Goal: Task Accomplishment & Management: Manage account settings

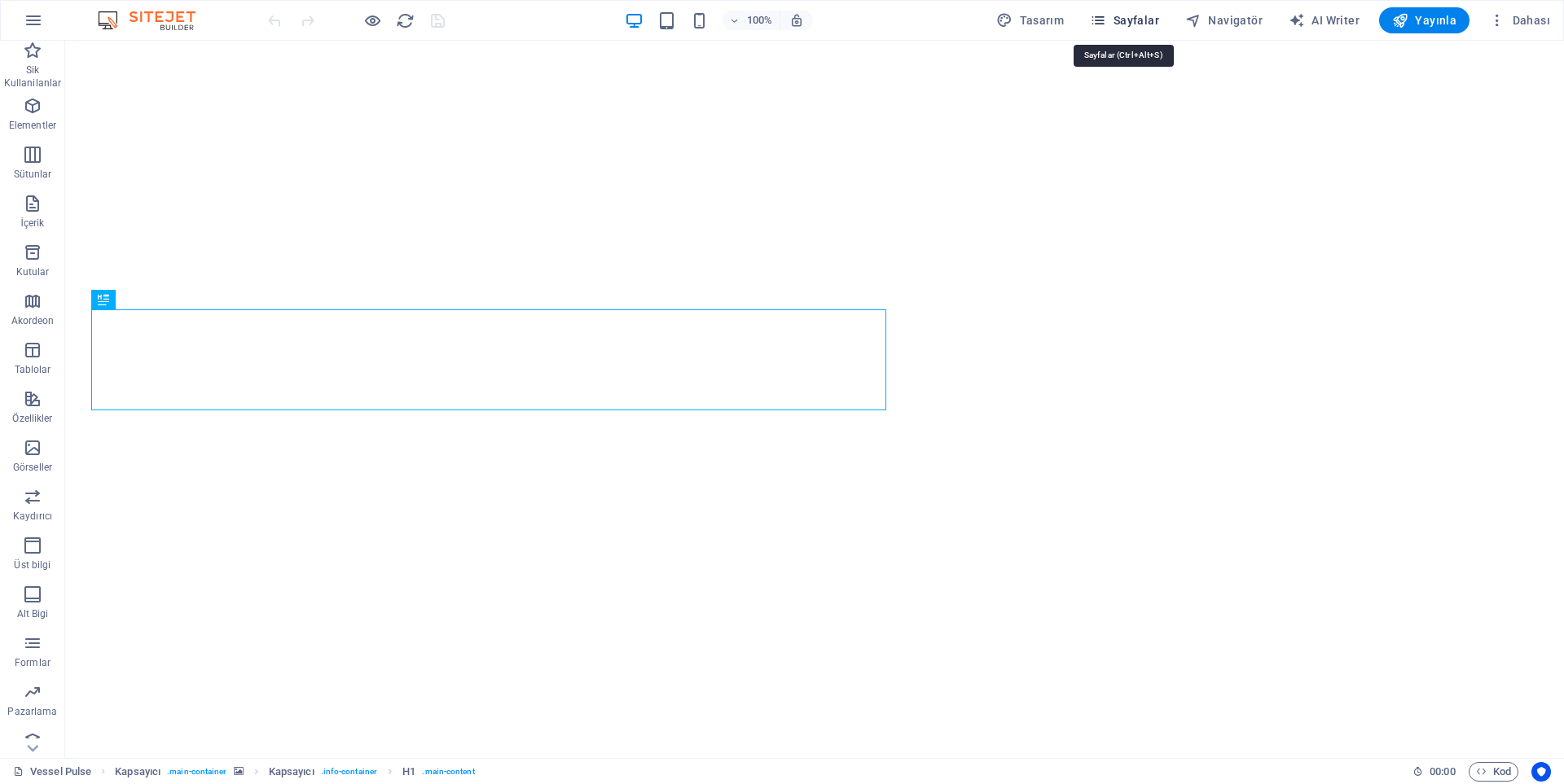
click at [1124, 12] on span "Sayfalar" at bounding box center [1124, 20] width 69 height 16
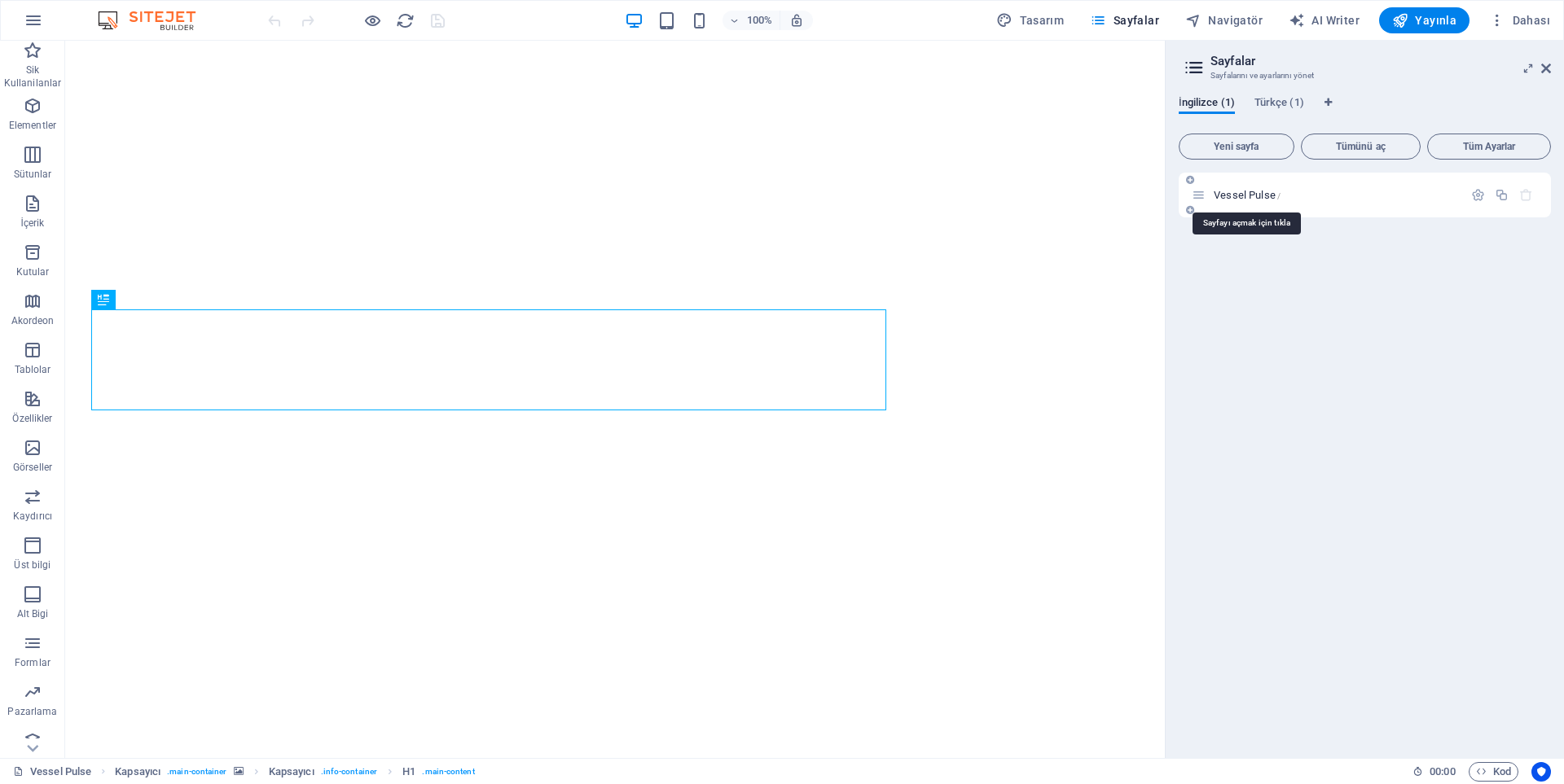
click at [1226, 197] on span "Vessel Pulse /" at bounding box center [1247, 195] width 67 height 12
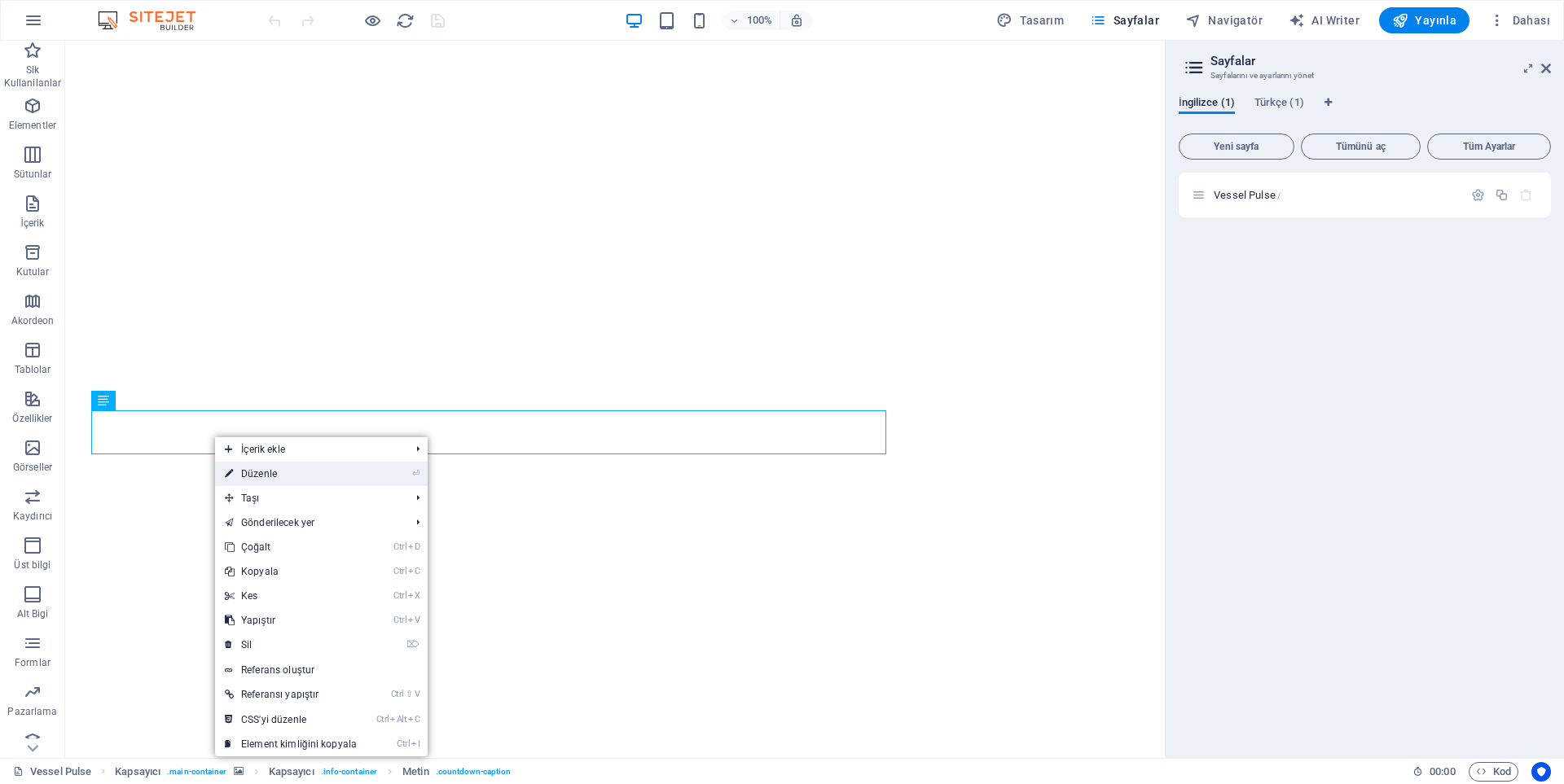
click at [272, 475] on link "⏎ Düzenle" at bounding box center [291, 474] width 152 height 25
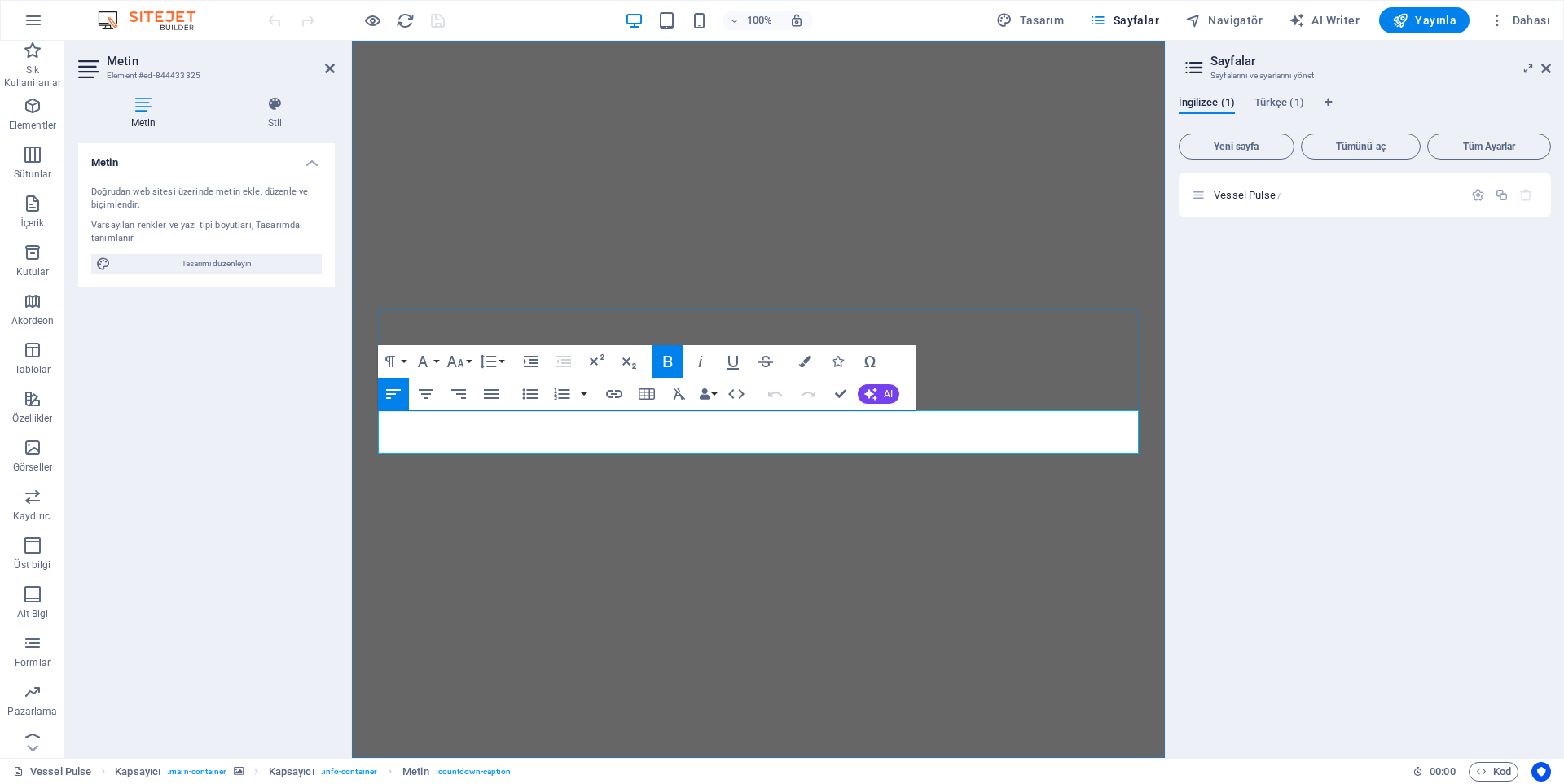
click at [1312, 327] on div "Vessel Pulse /" at bounding box center [1364, 458] width 372 height 573
click at [1068, 41] on img "1/1" at bounding box center [758, 41] width 813 height 0
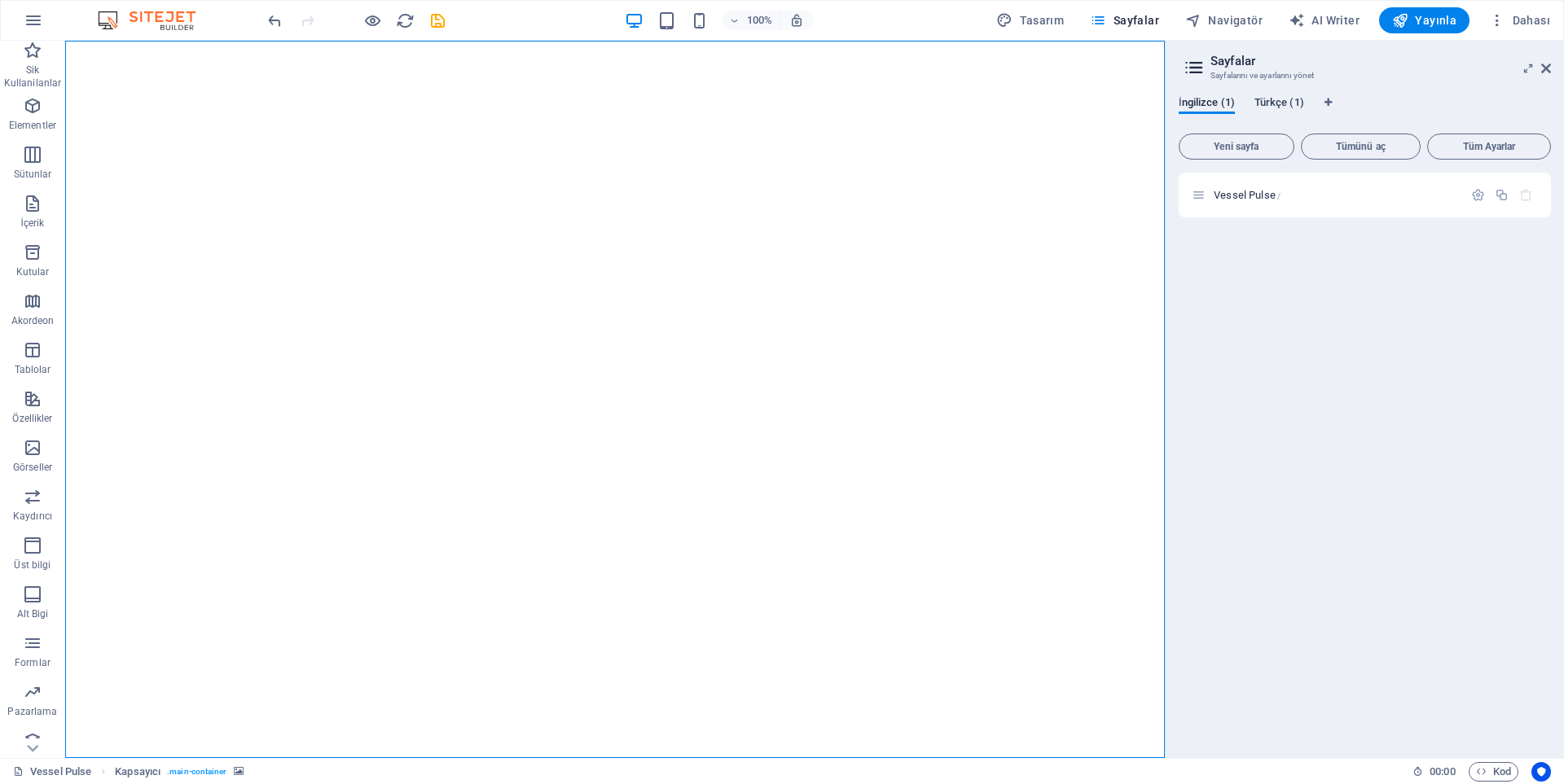
click at [1265, 98] on span "Türkçe (1)" at bounding box center [1279, 104] width 49 height 23
click at [1230, 190] on span "Vessel Pulse /" at bounding box center [1247, 195] width 67 height 12
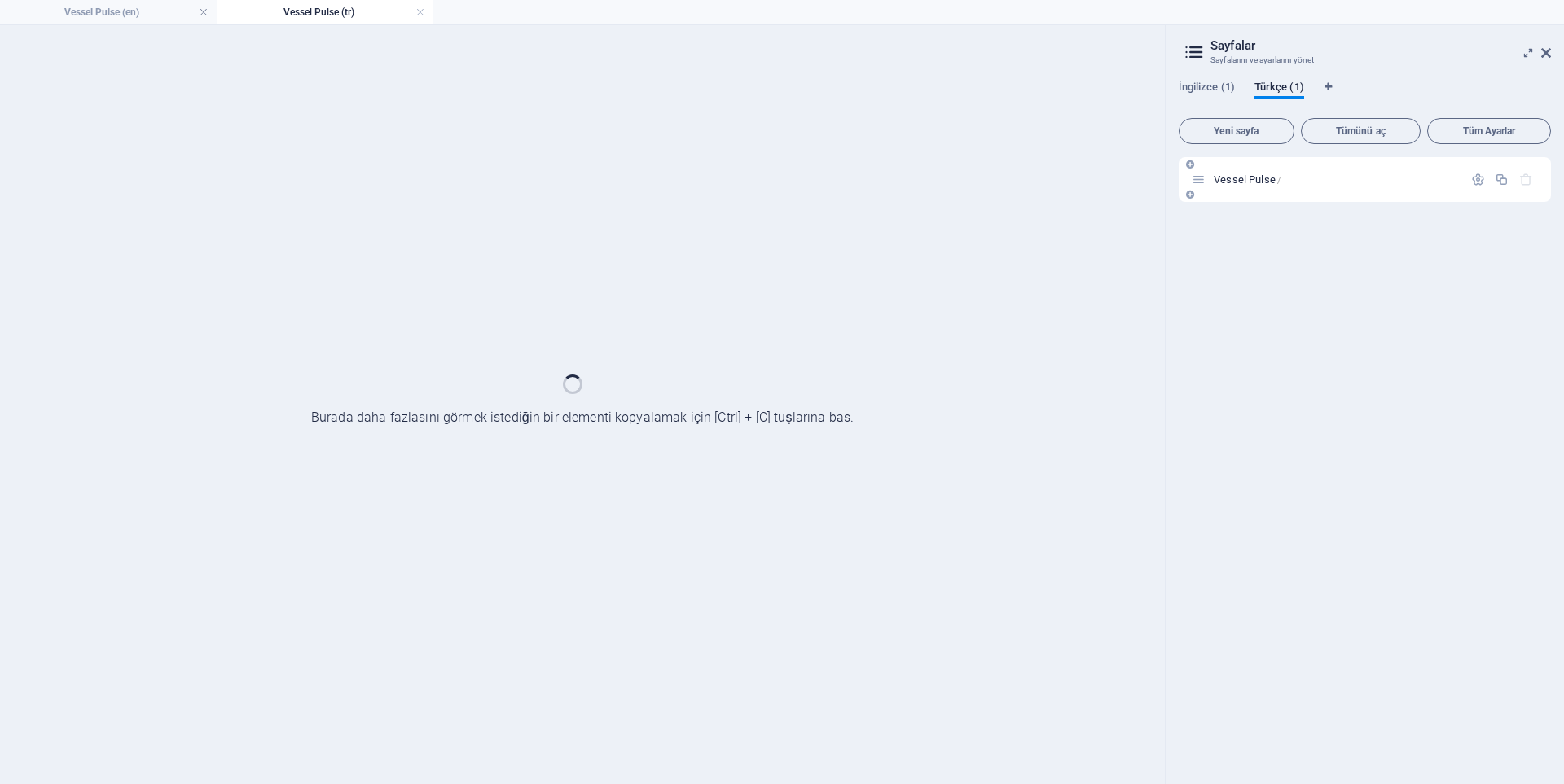
click at [1230, 190] on div "Vessel Pulse /" at bounding box center [1364, 179] width 372 height 45
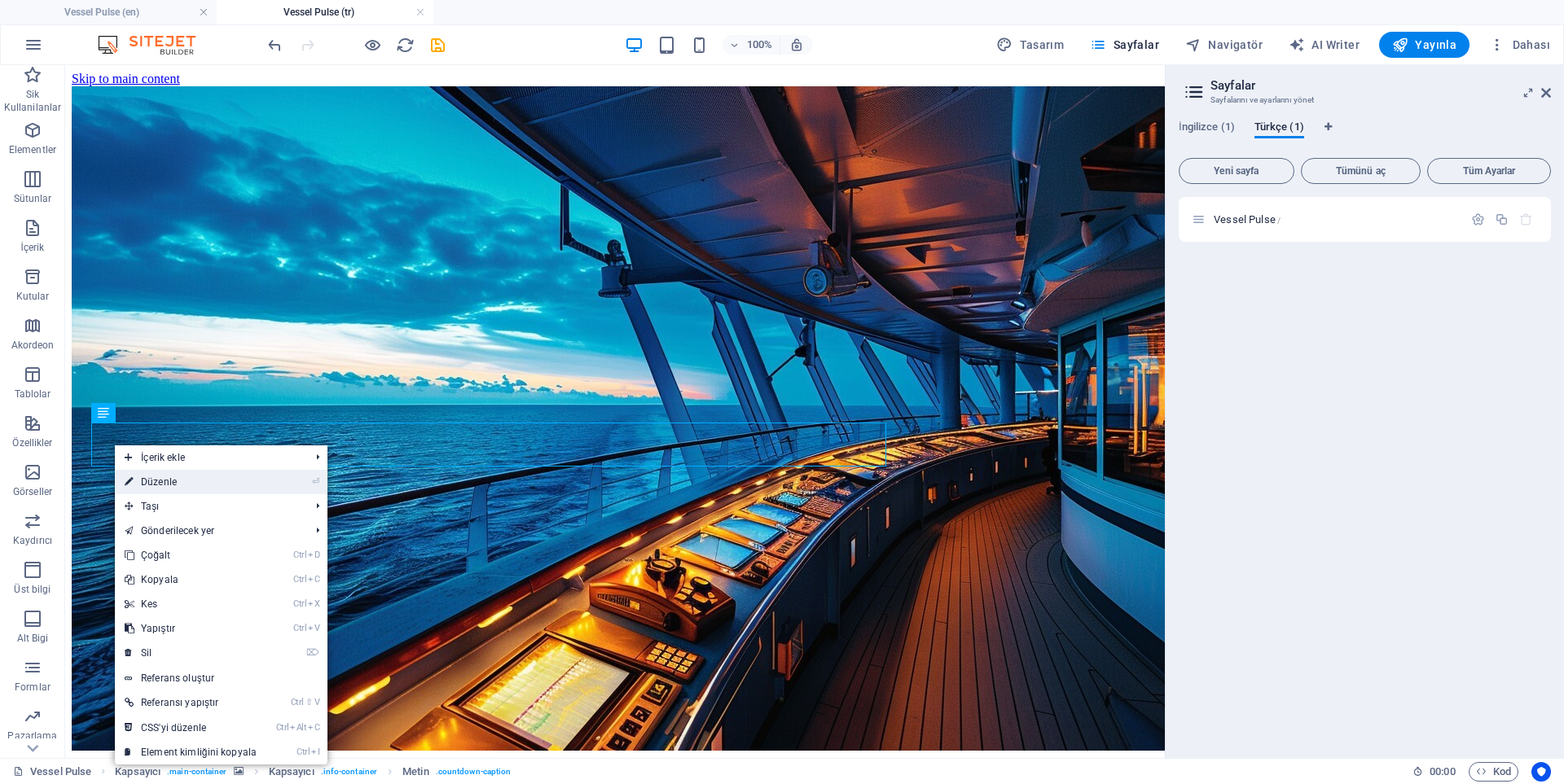
click at [171, 475] on link "⏎ Düzenle" at bounding box center [190, 482] width 152 height 25
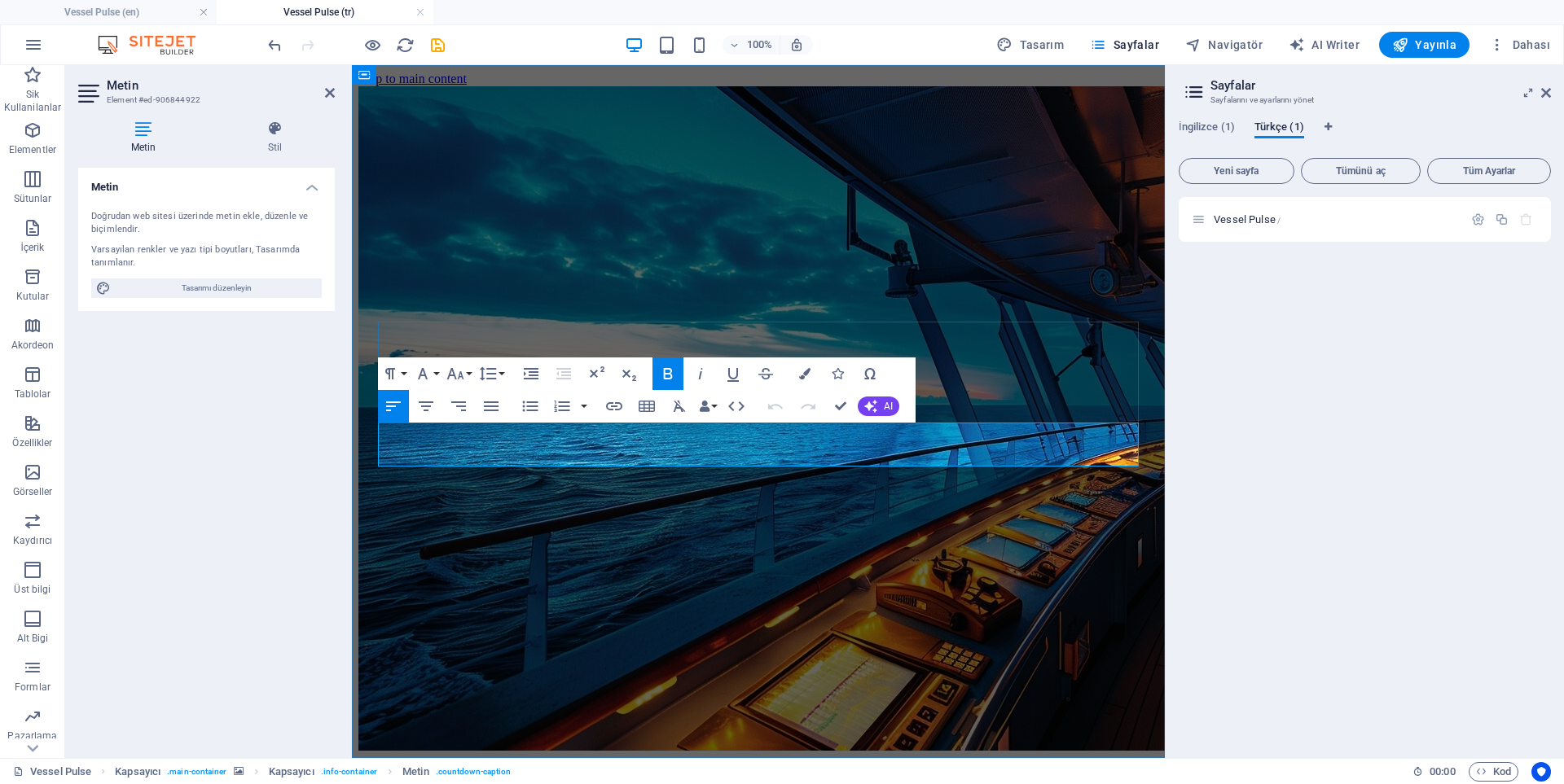
click at [884, 503] on img "1/1" at bounding box center [951, 419] width 1186 height 665
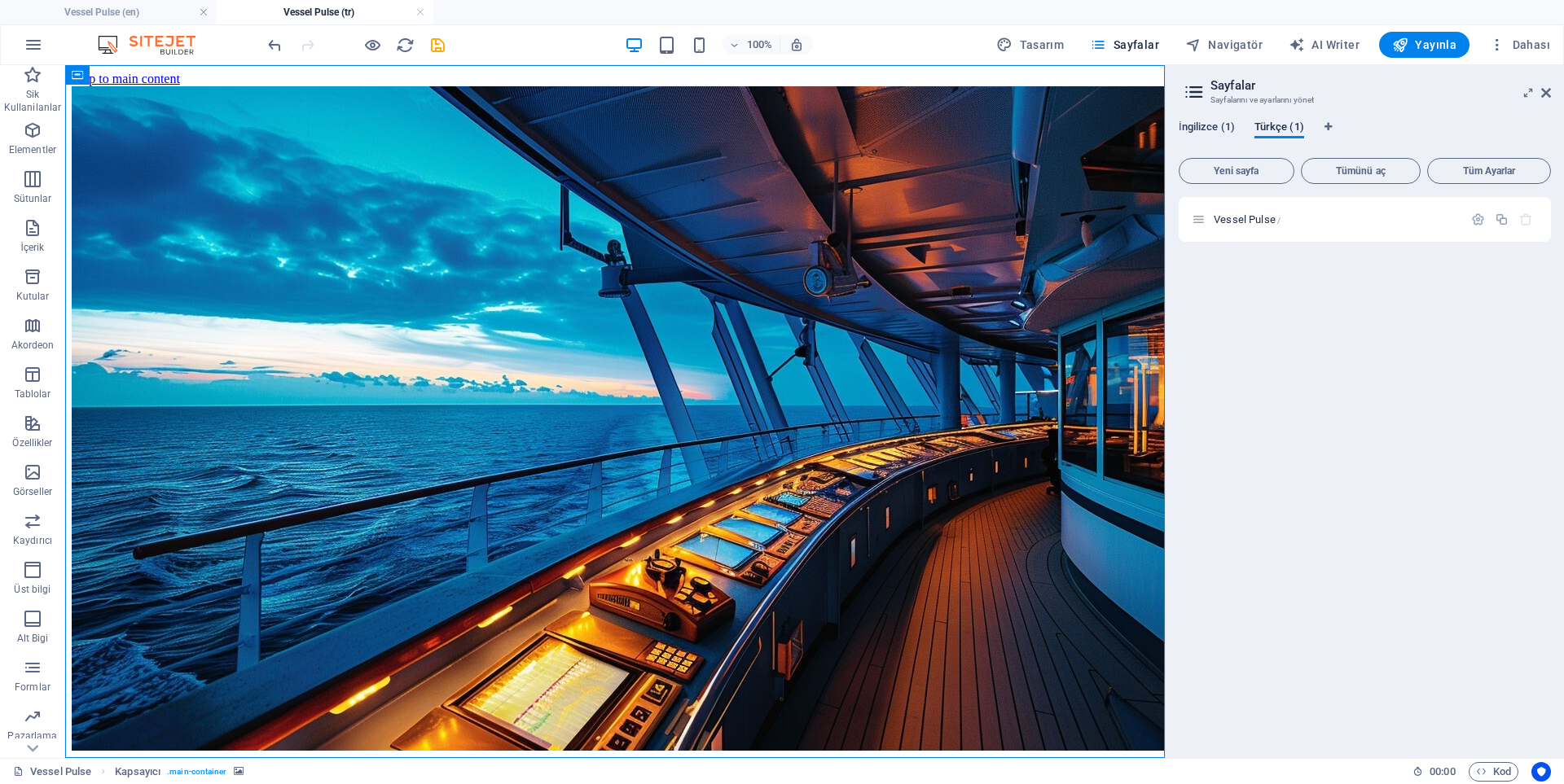
click at [1207, 125] on span "İngilizce (1)" at bounding box center [1206, 129] width 56 height 23
click at [1212, 223] on div "Vessel Pulse /" at bounding box center [1336, 219] width 254 height 10
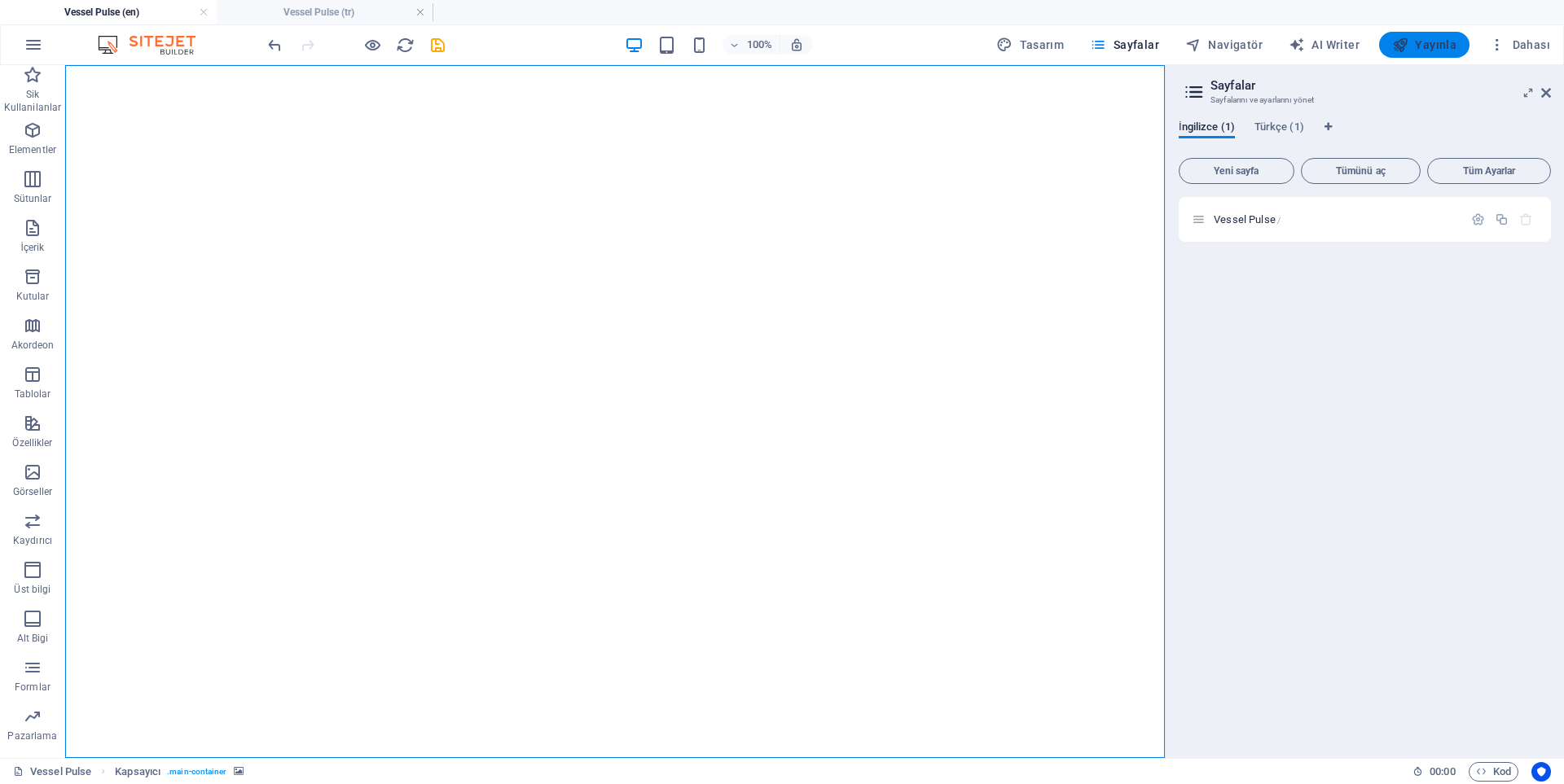
click at [1420, 38] on span "Yayınla" at bounding box center [1425, 45] width 64 height 16
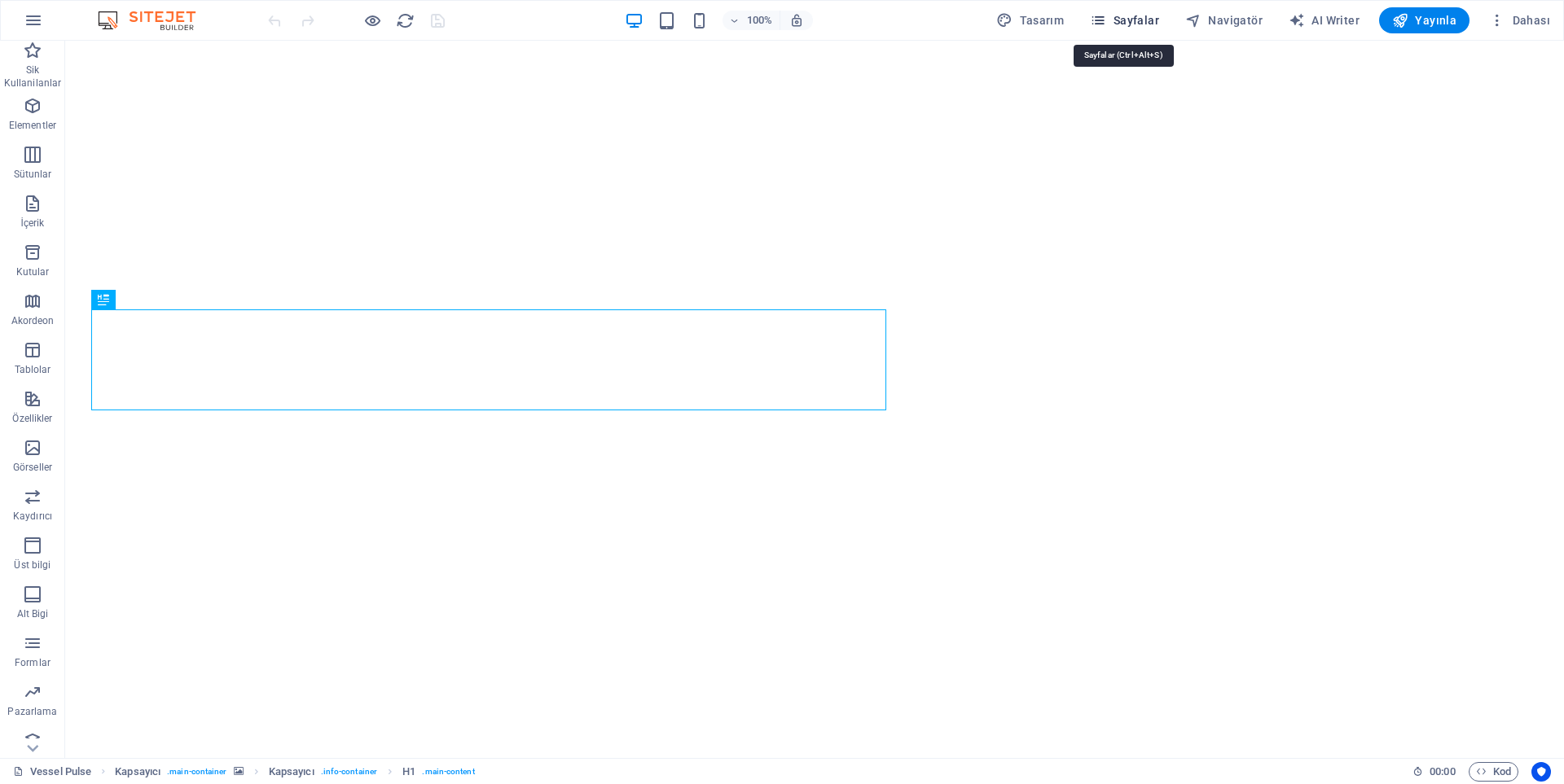
click at [1138, 20] on span "Sayfalar" at bounding box center [1124, 20] width 69 height 16
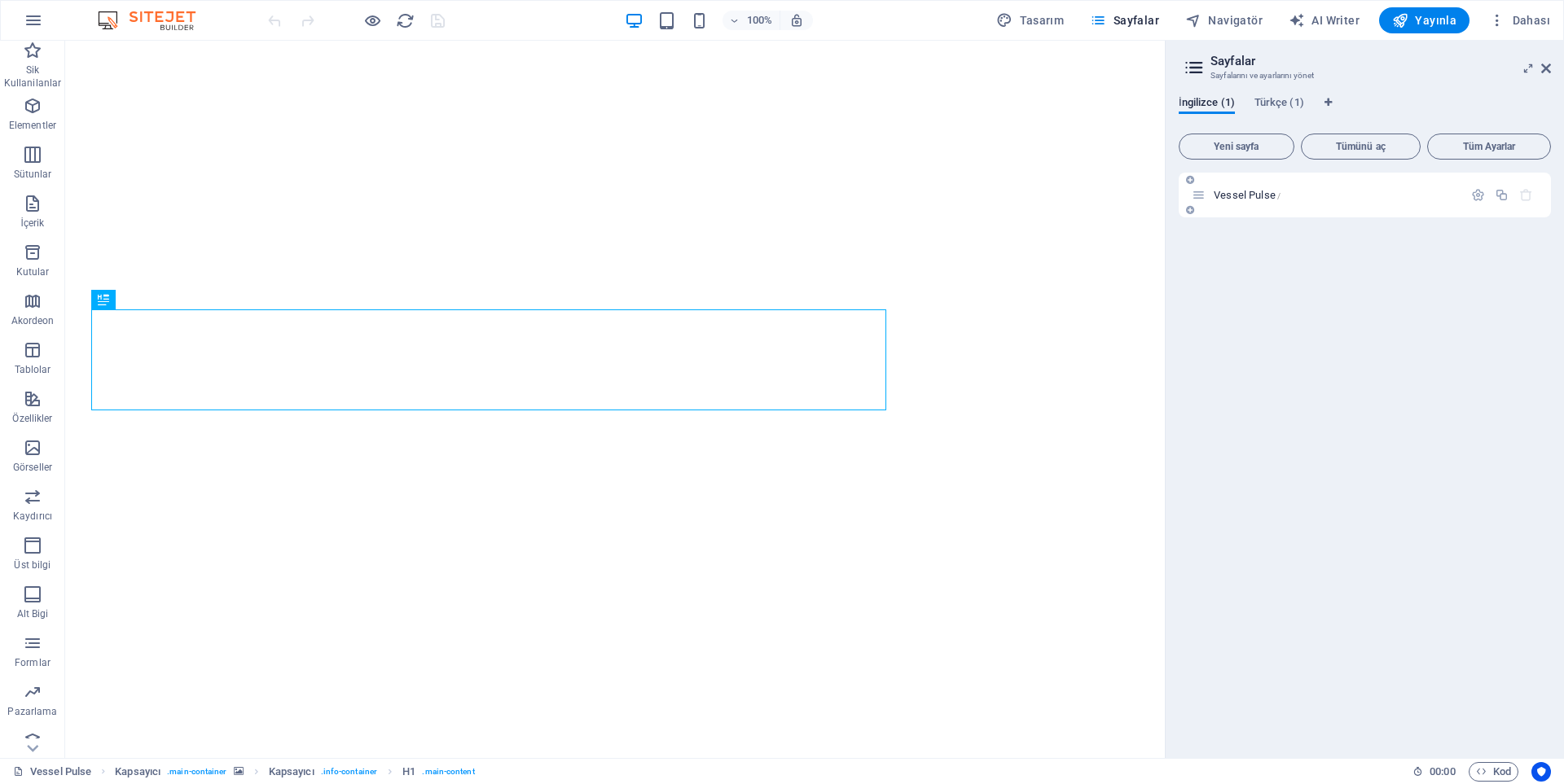
click at [1196, 195] on icon at bounding box center [1198, 195] width 14 height 14
click at [1477, 192] on icon "button" at bounding box center [1478, 195] width 14 height 14
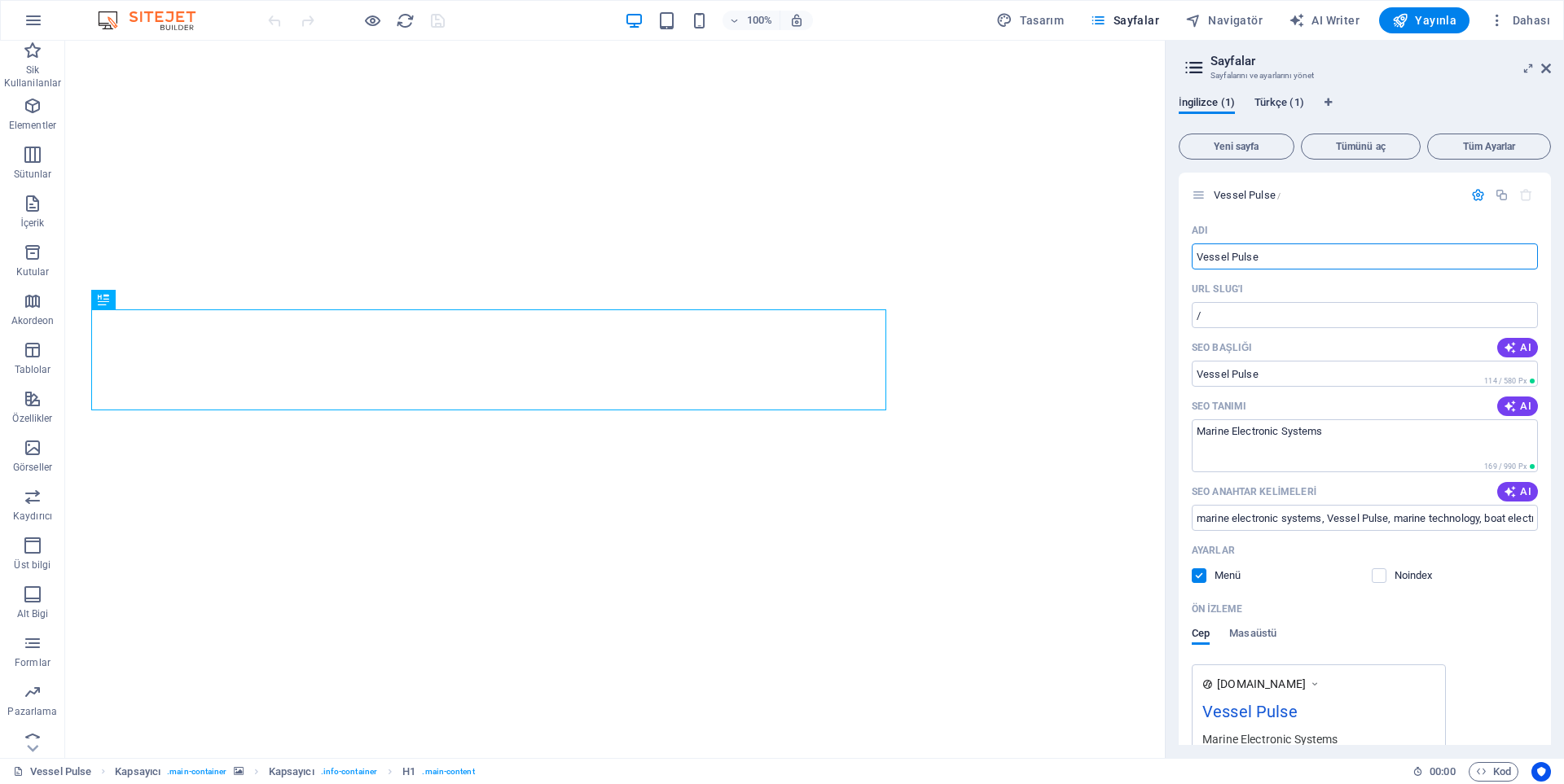
click at [1269, 98] on span "Türkçe (1)" at bounding box center [1279, 104] width 49 height 23
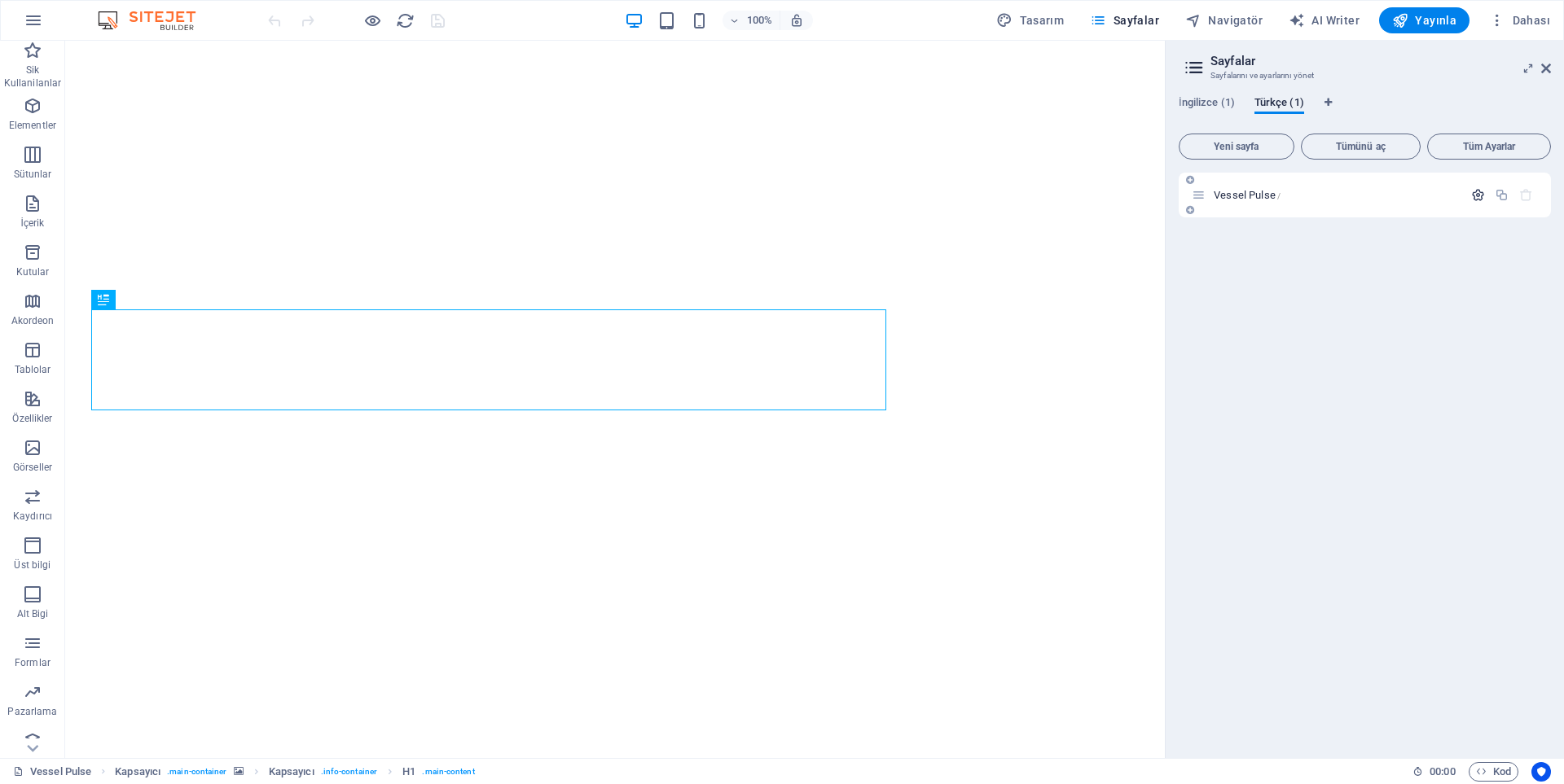
click at [1469, 195] on button "button" at bounding box center [1478, 195] width 24 height 14
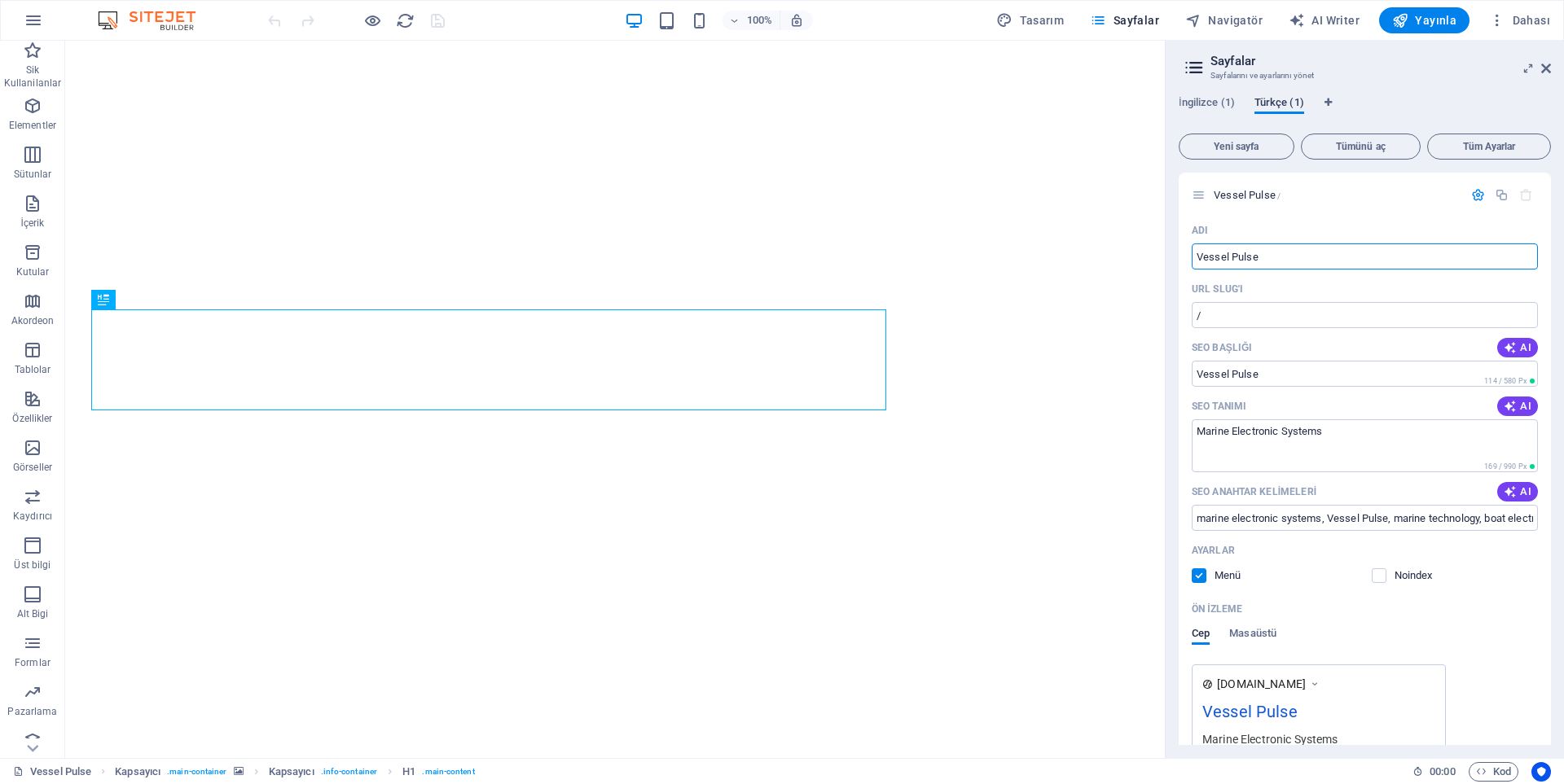
click at [1270, 105] on span "Türkçe (1)" at bounding box center [1279, 104] width 49 height 23
click at [1547, 71] on icon at bounding box center [1546, 68] width 9 height 13
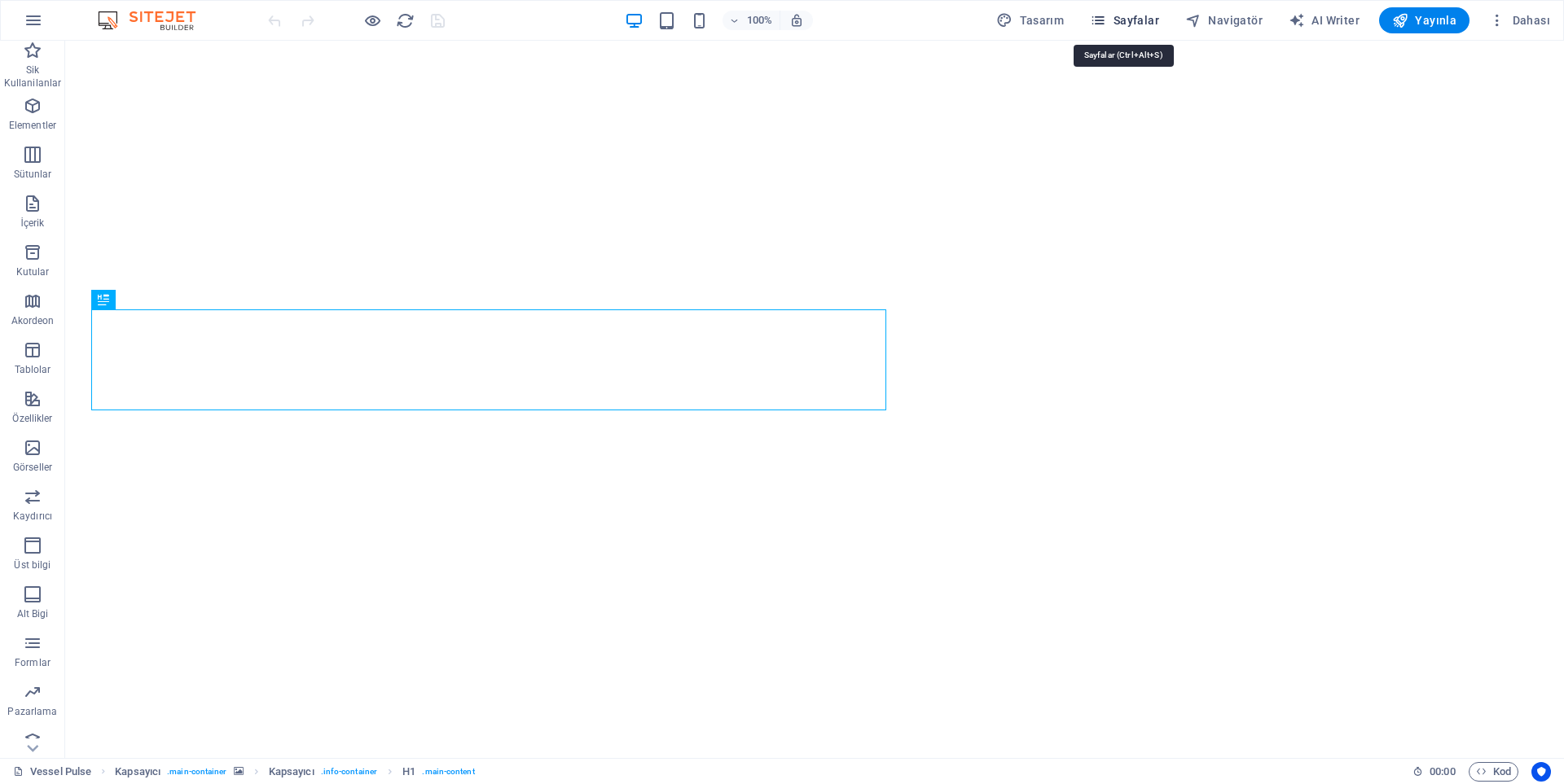
click at [1128, 19] on span "Sayfalar" at bounding box center [1124, 20] width 69 height 16
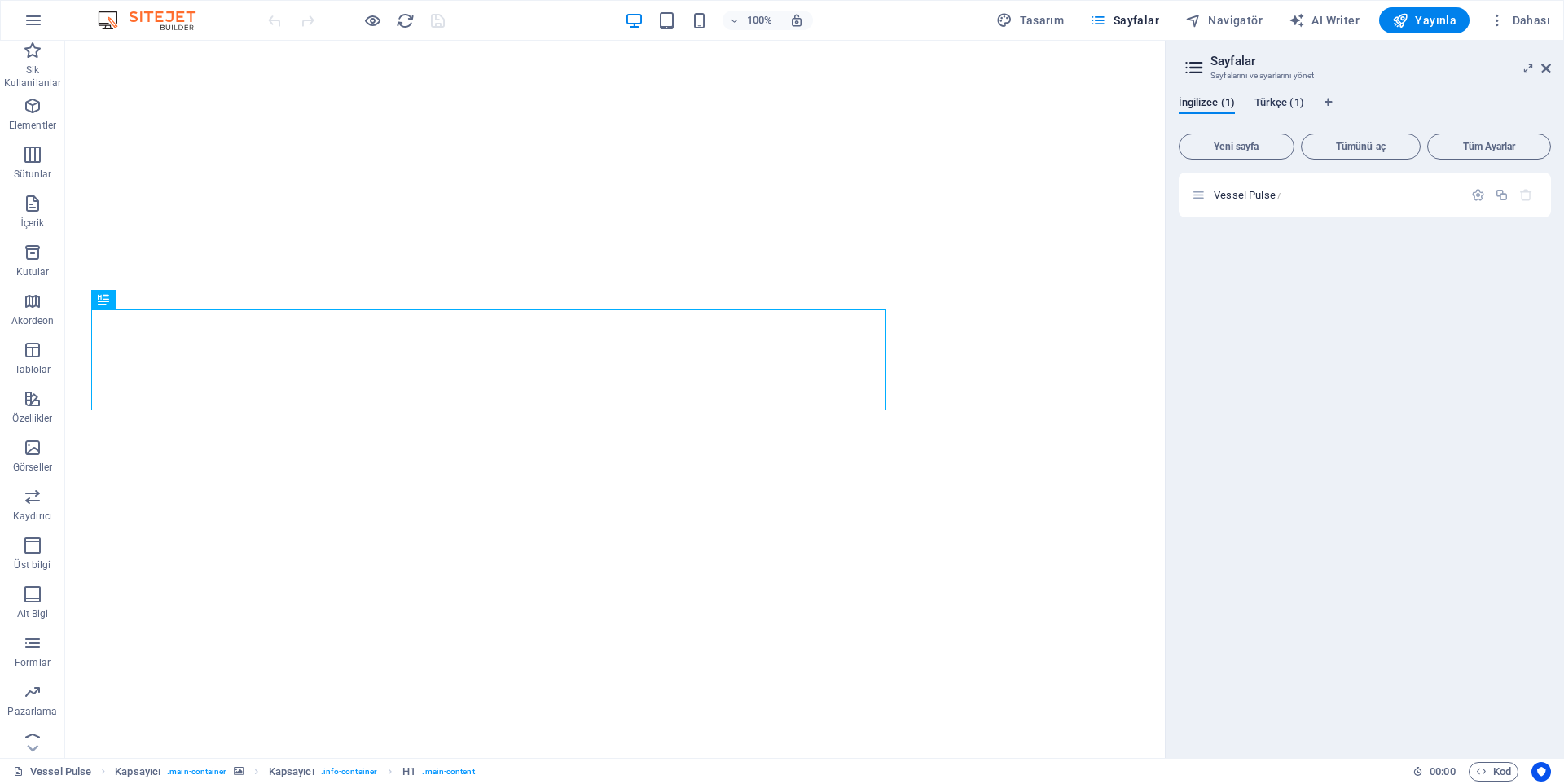
click at [1273, 101] on span "Türkçe (1)" at bounding box center [1279, 104] width 49 height 23
click at [1222, 193] on span "Vessel Pulse /" at bounding box center [1247, 195] width 67 height 12
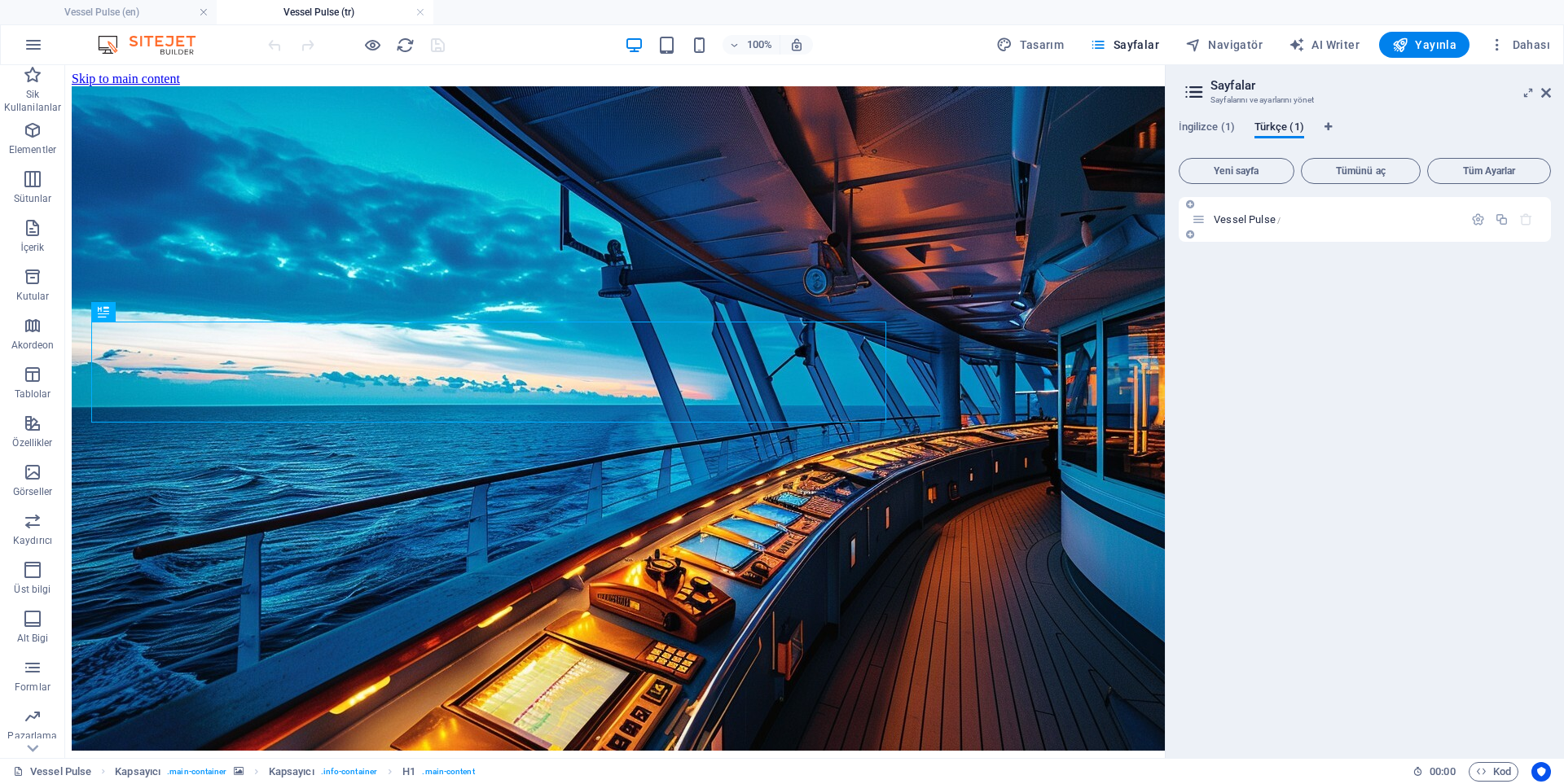
click at [1197, 223] on icon at bounding box center [1198, 219] width 14 height 14
click at [1483, 223] on icon "button" at bounding box center [1478, 219] width 14 height 14
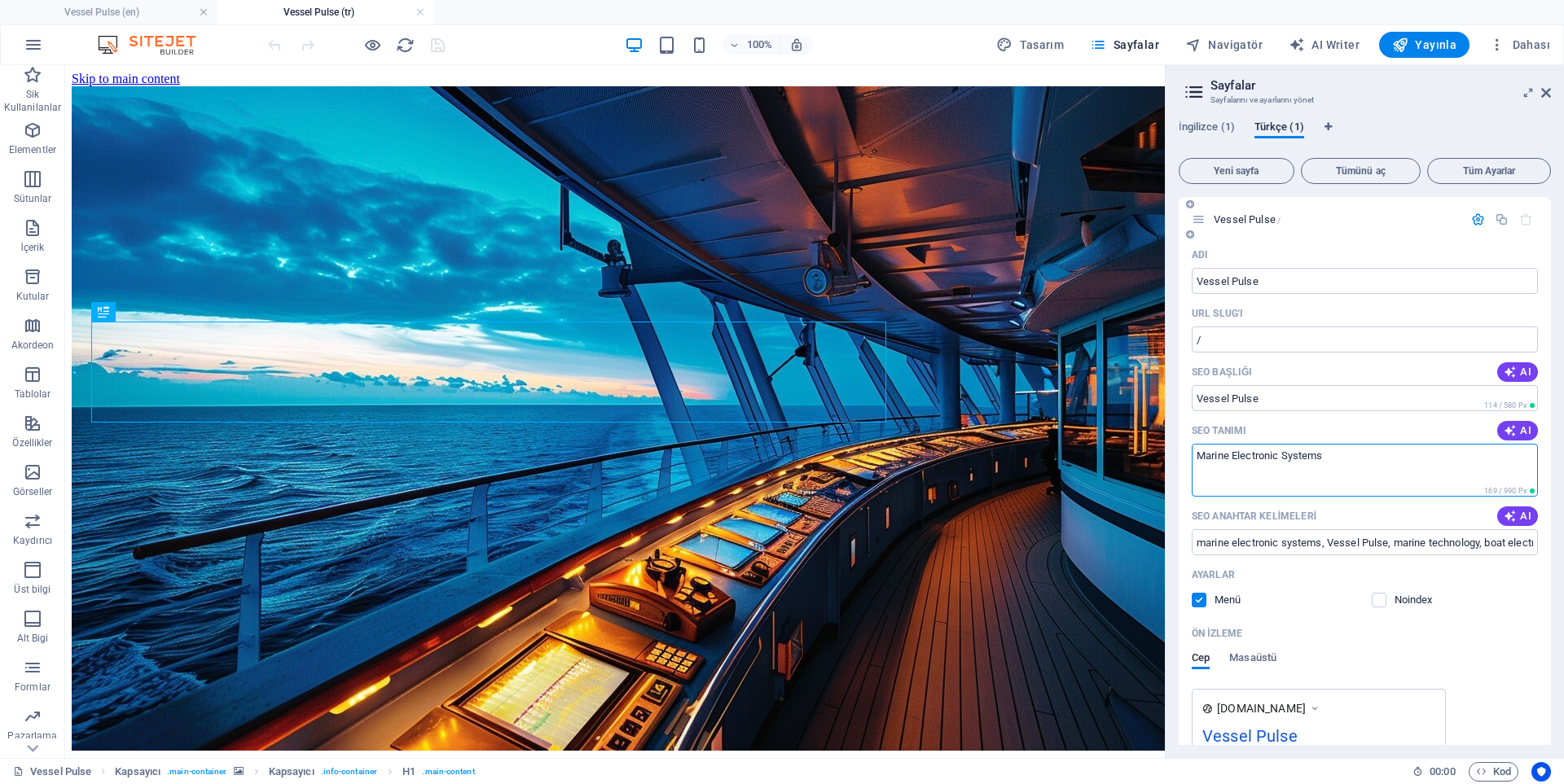
drag, startPoint x: 1317, startPoint y: 458, endPoint x: 1189, endPoint y: 454, distance: 128.1
click at [1189, 454] on div "Adı Vessel Pulse ​ URL SLUG'ı / ​ SEO Başlığı AI Vessel Pulse ​ 114 / 580 Px SE…" at bounding box center [1364, 544] width 372 height 607
type textarea "Deniz Elektroniği Sistemleri"
click at [1218, 125] on span "İngilizce (1)" at bounding box center [1206, 129] width 56 height 23
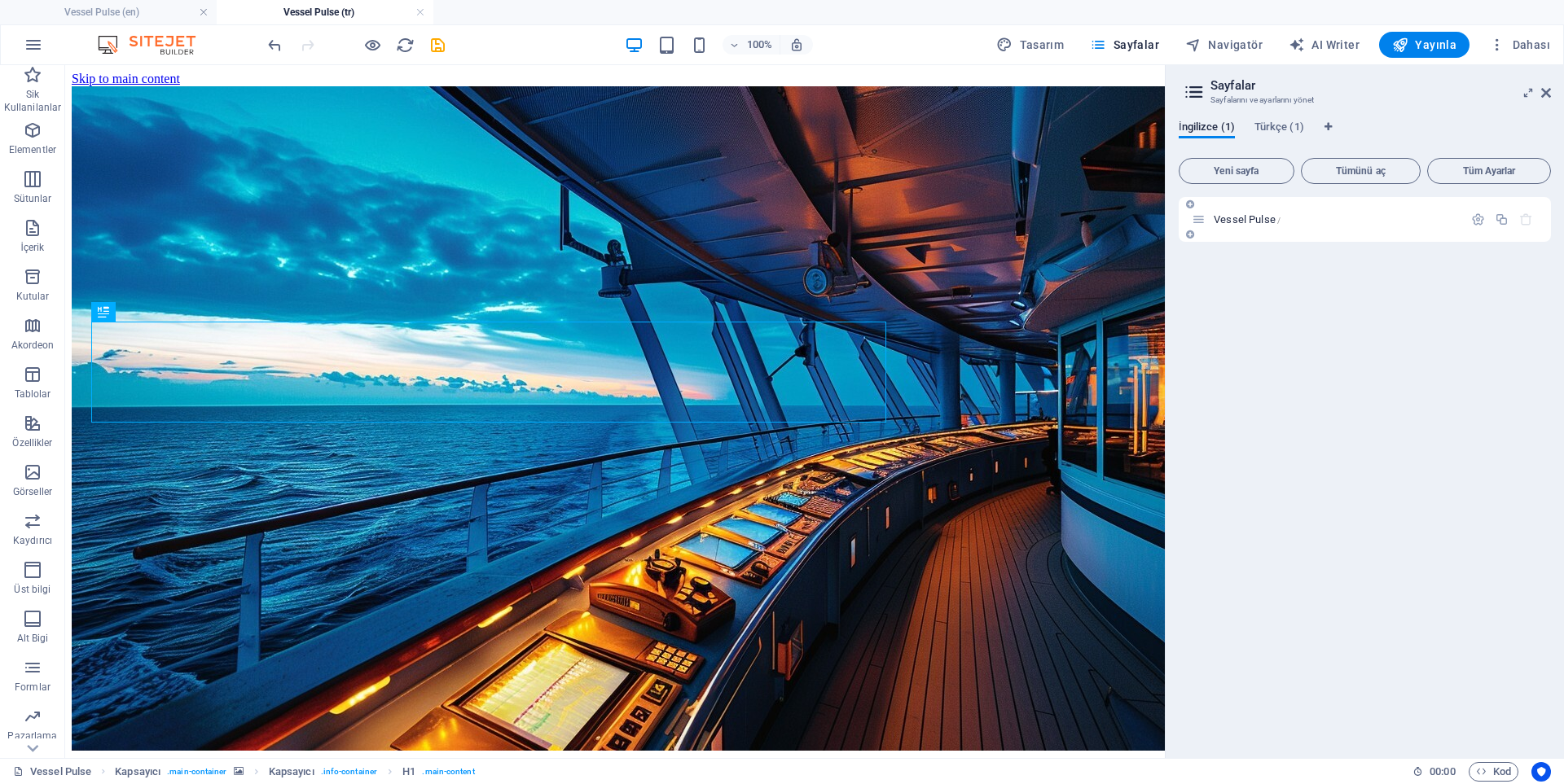
click at [1224, 220] on span "Vessel Pulse /" at bounding box center [1247, 219] width 67 height 12
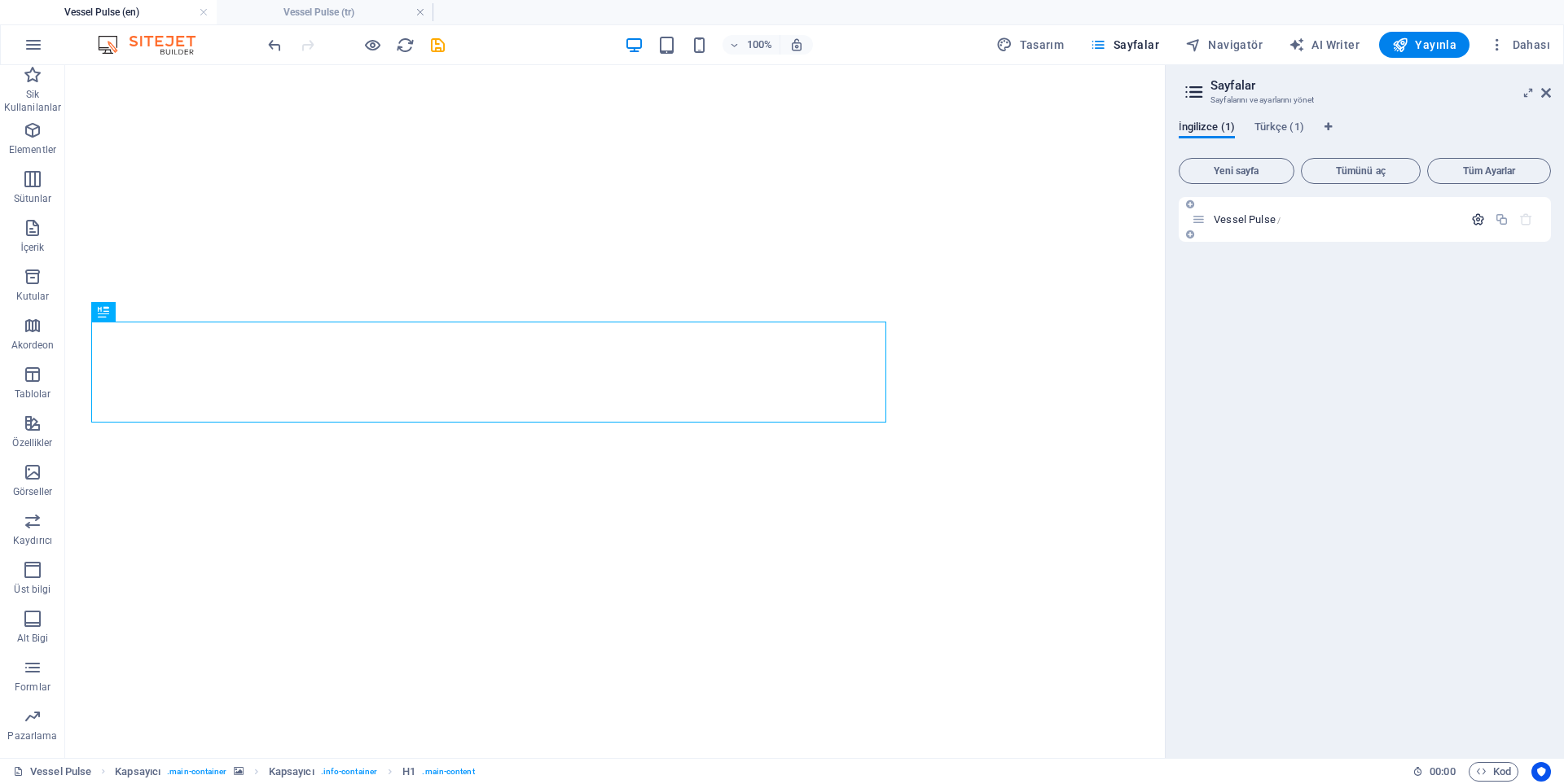
click at [1484, 220] on icon "button" at bounding box center [1478, 219] width 14 height 14
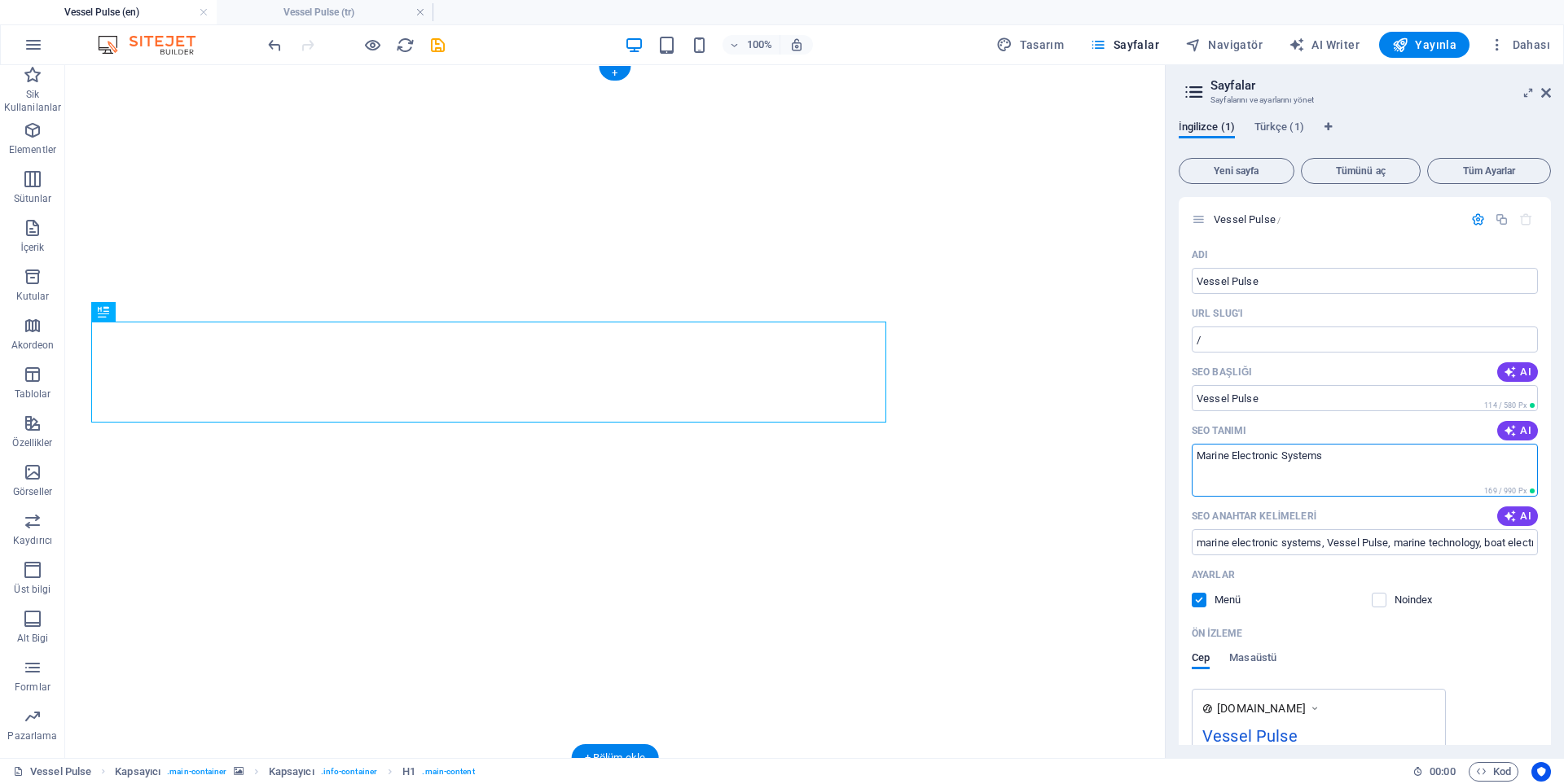
drag, startPoint x: 1293, startPoint y: 518, endPoint x: 1147, endPoint y: 451, distance: 160.6
click at [1329, 465] on textarea "Marine Electronic Systems" at bounding box center [1364, 471] width 346 height 53
drag, startPoint x: 1264, startPoint y: 458, endPoint x: 1177, endPoint y: 455, distance: 87.1
click at [1178, 456] on div "Adı Vessel Pulse ​ URL SLUG'ı / ​ SEO Başlığı AI Vessel Pulse ​ 114 / 580 Px SE…" at bounding box center [1364, 544] width 372 height 607
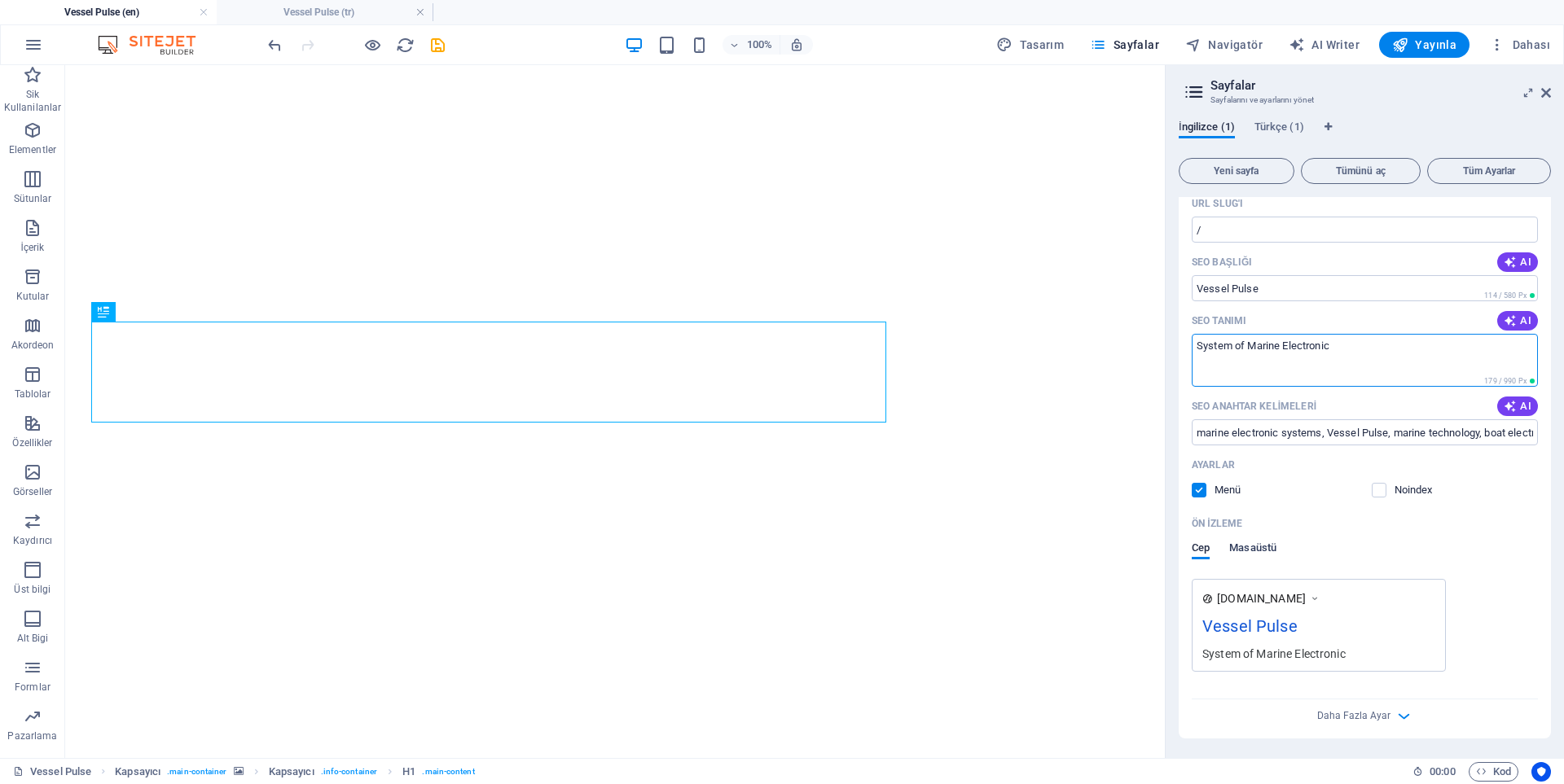
type textarea "System of Marine Electronic"
click at [1240, 543] on span "Masaüstü" at bounding box center [1253, 549] width 47 height 23
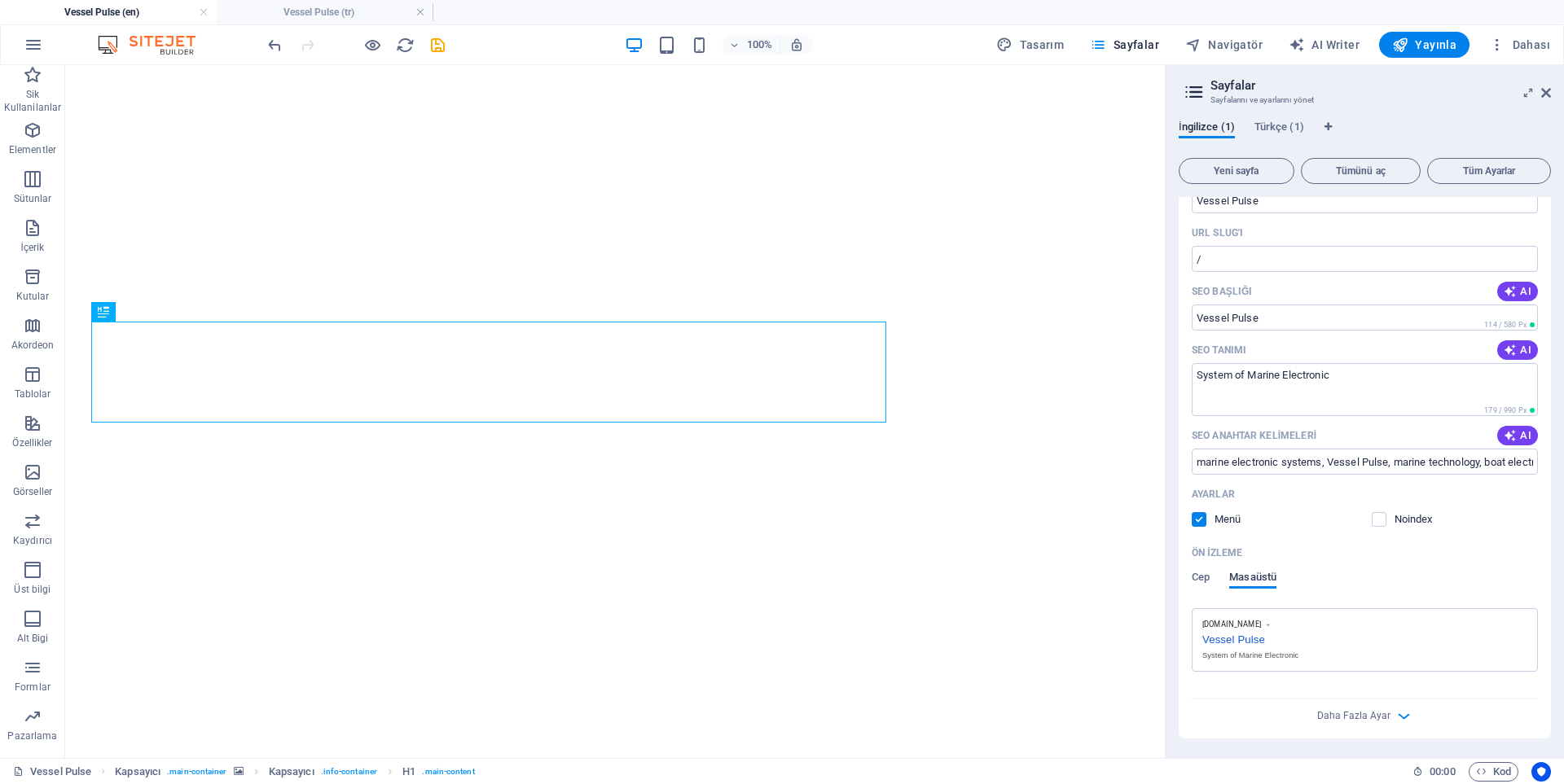
scroll to position [80, 0]
click at [1203, 578] on span "Cep" at bounding box center [1200, 579] width 18 height 23
click at [1272, 127] on span "Türkçe (1)" at bounding box center [1279, 129] width 49 height 23
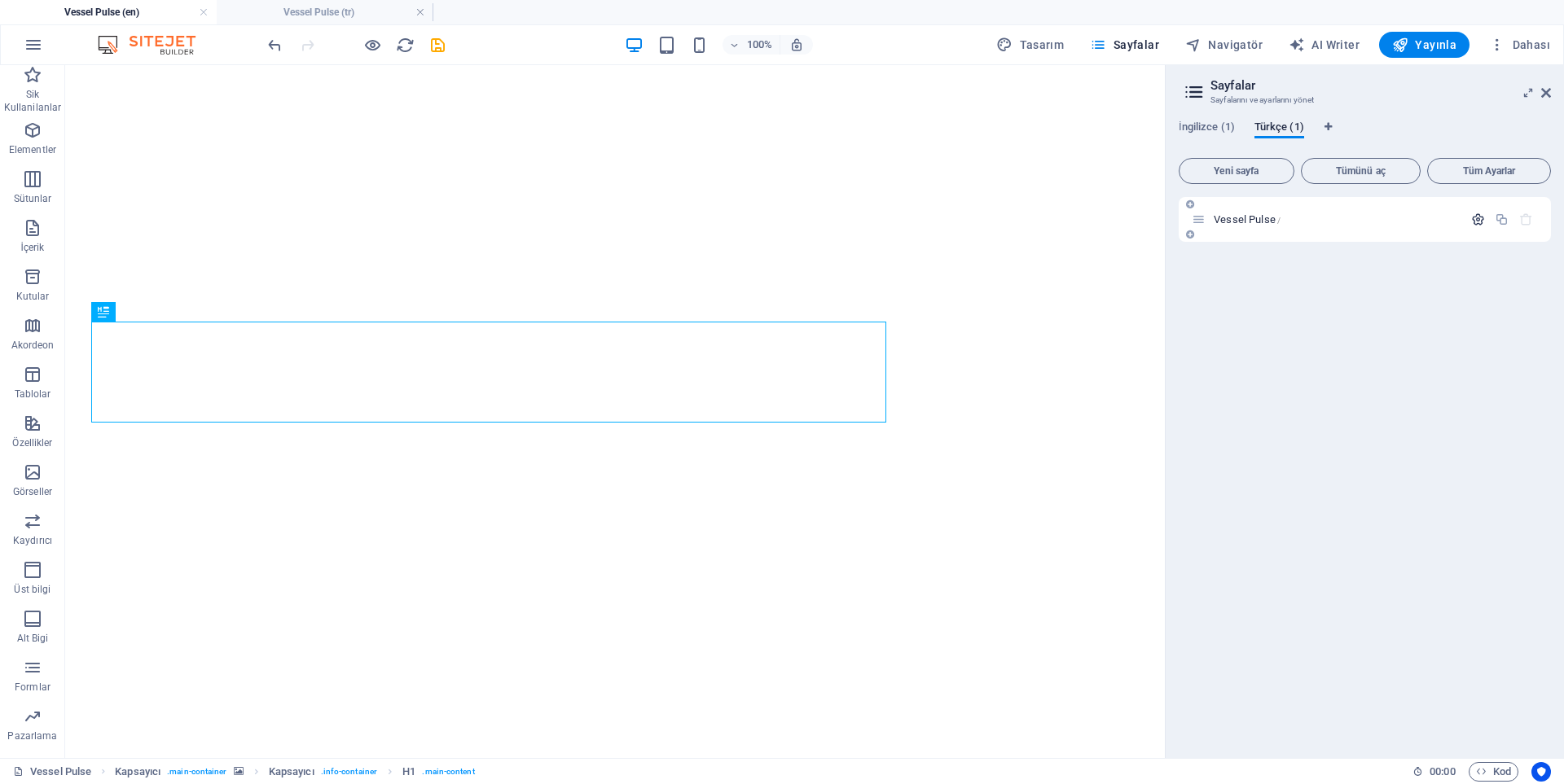
click at [1481, 215] on icon "button" at bounding box center [1478, 219] width 14 height 14
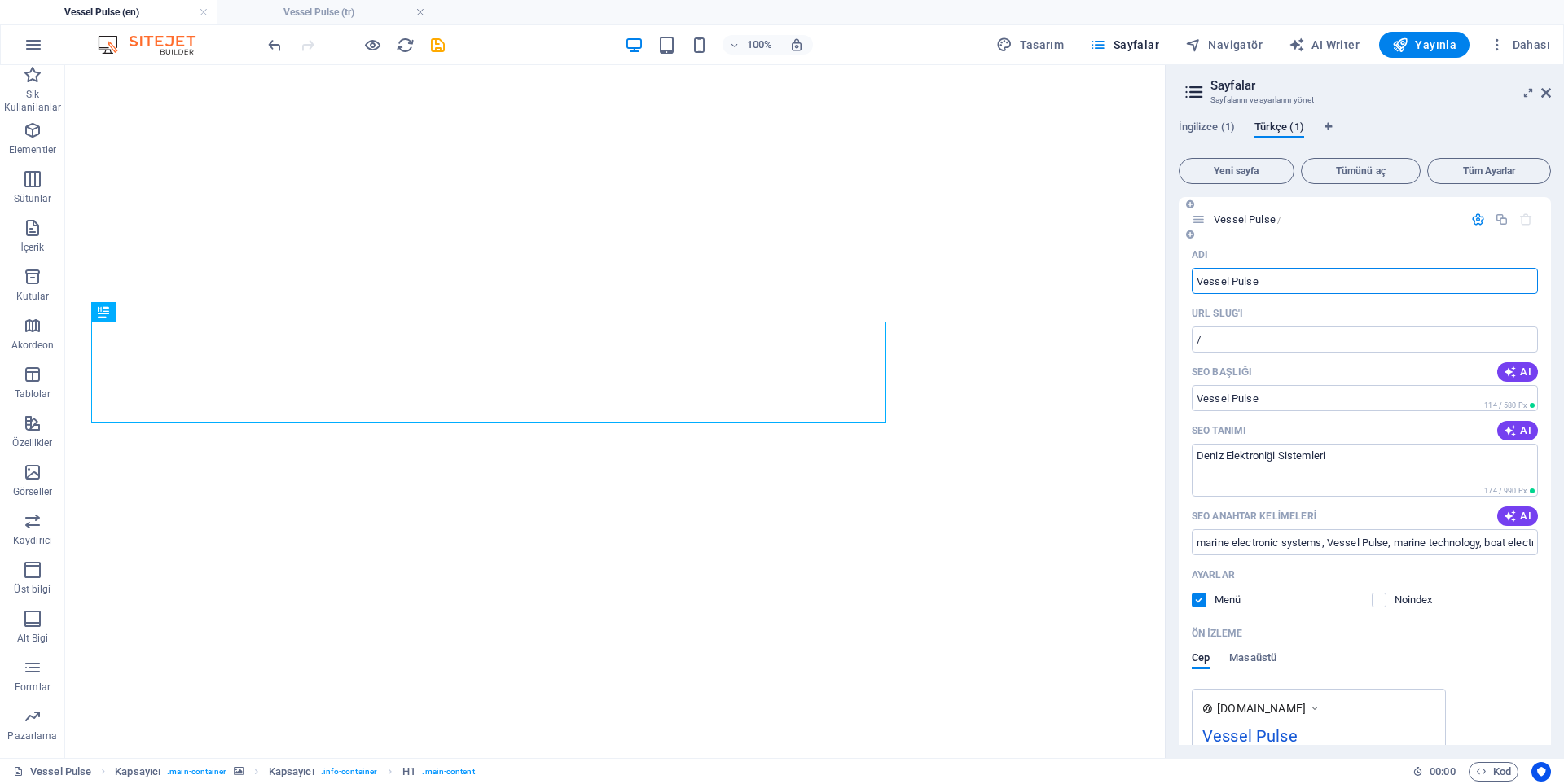
scroll to position [110, 0]
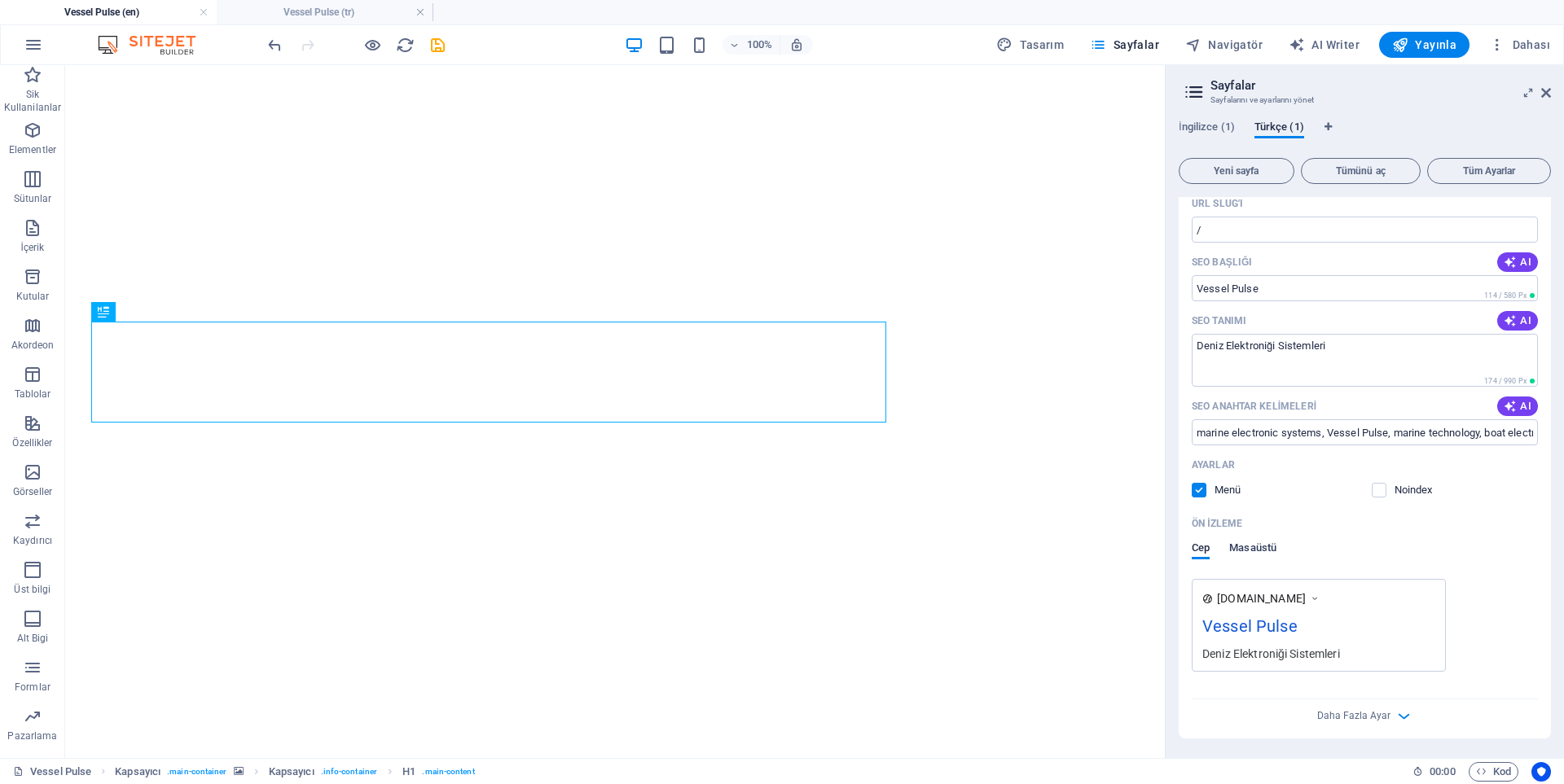
click at [1233, 549] on span "Masaüstü" at bounding box center [1253, 549] width 47 height 23
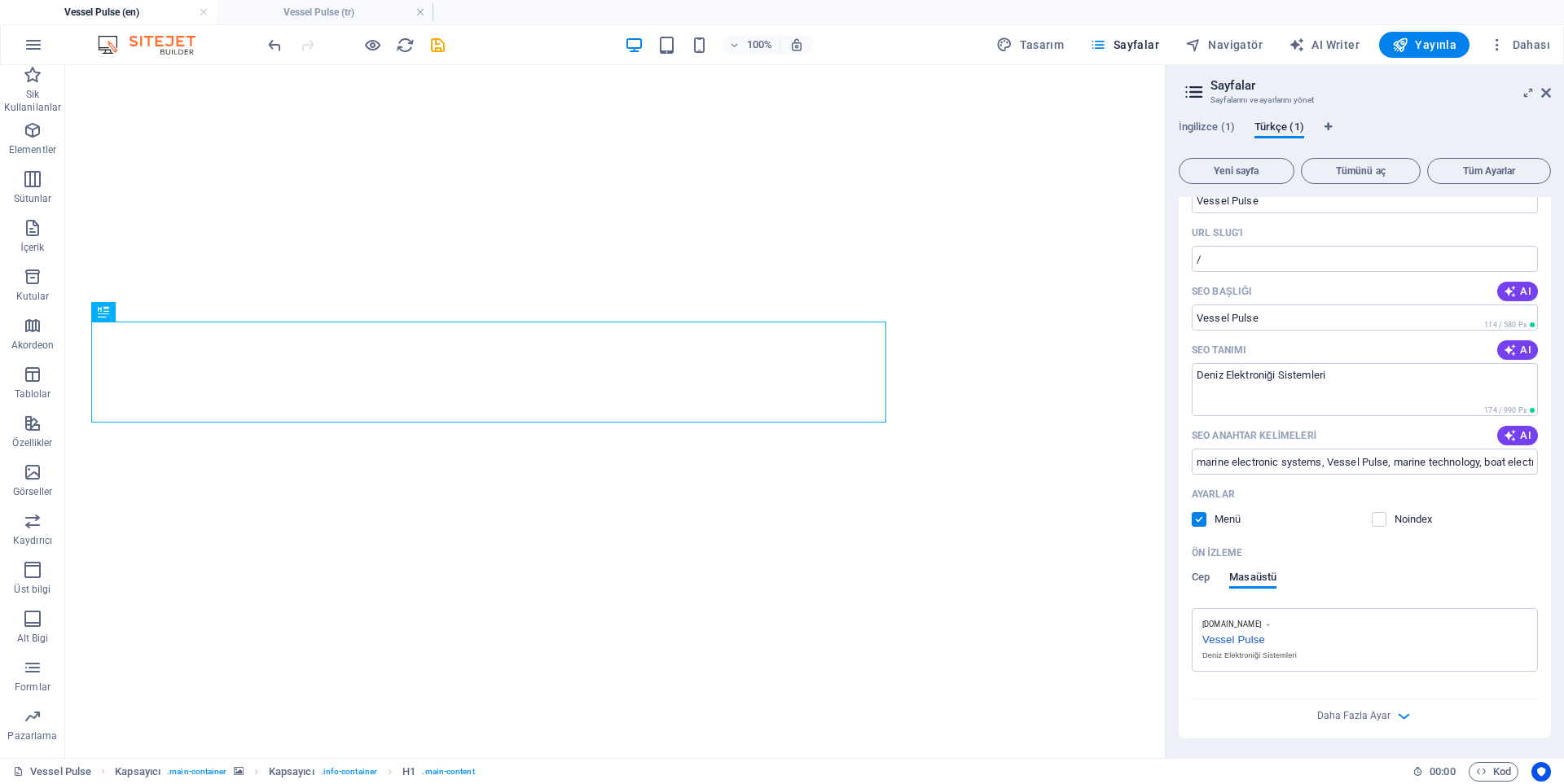
scroll to position [0, 0]
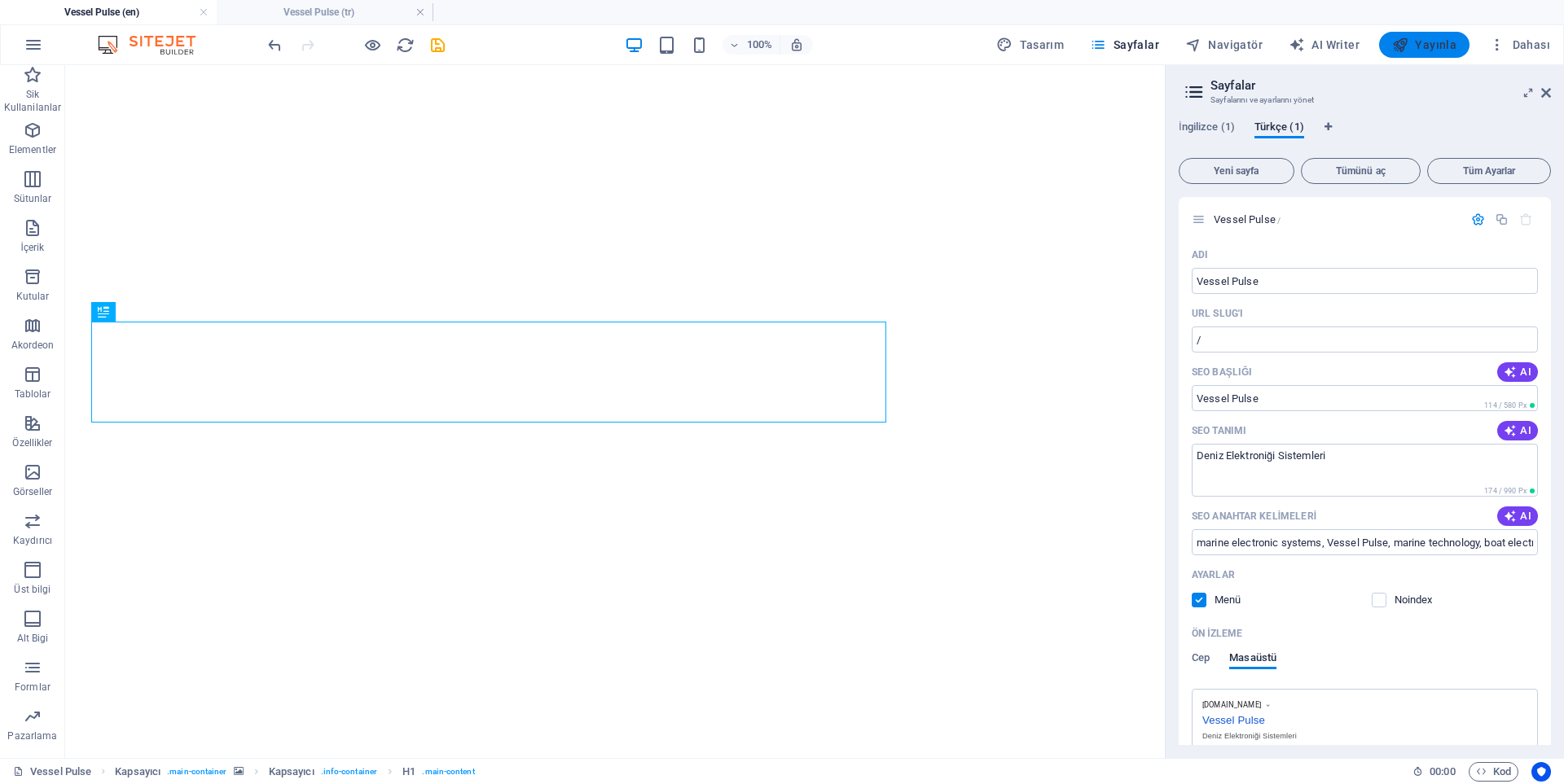
click at [1428, 51] on span "Yayınla" at bounding box center [1425, 45] width 64 height 16
